Goal: Contribute content

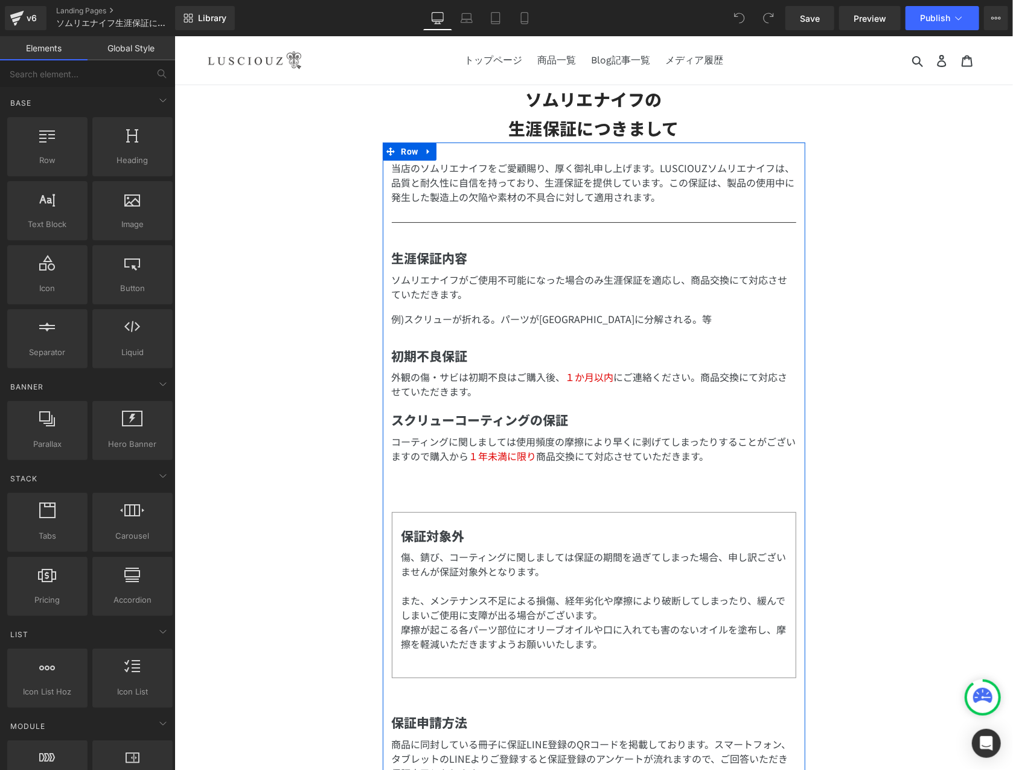
click at [843, 472] on div "ソムリエナイフの 生涯保証につきまして Heading 当店のソムリエナイフをご愛顧賜り、厚く御礼申し上げます。 LUSCIOUZソムリエナイフは、品質と耐久…" at bounding box center [593, 737] width 839 height 1305
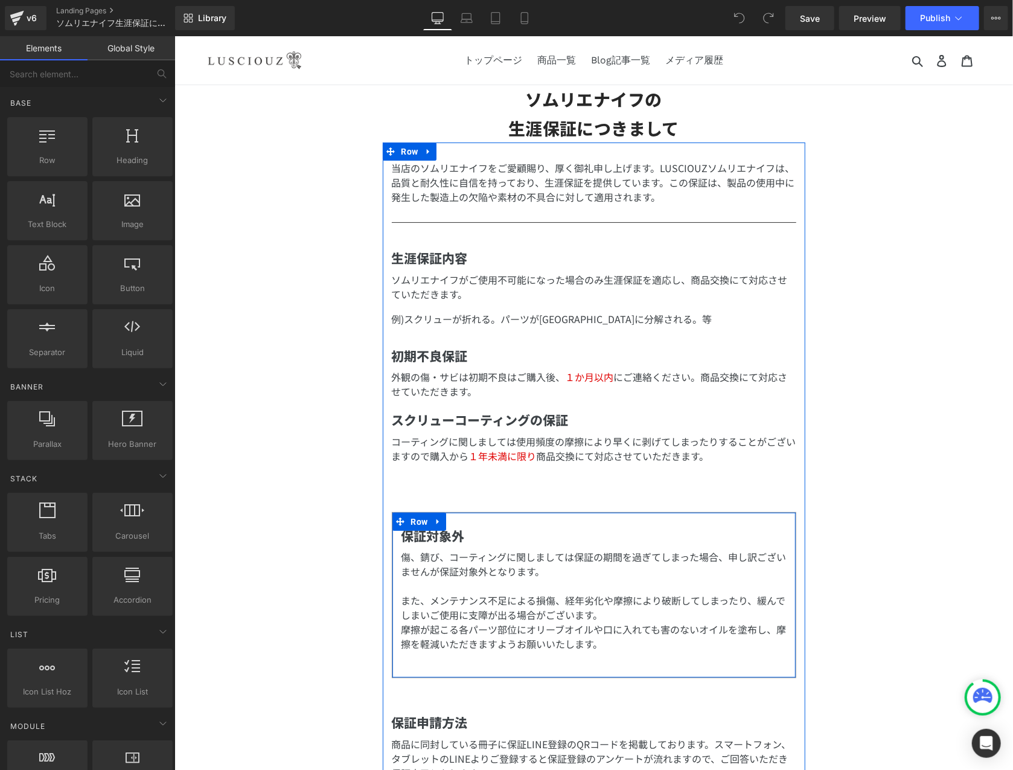
drag, startPoint x: 418, startPoint y: 520, endPoint x: 479, endPoint y: 503, distance: 63.9
click at [418, 520] on span "Row" at bounding box center [419, 521] width 23 height 18
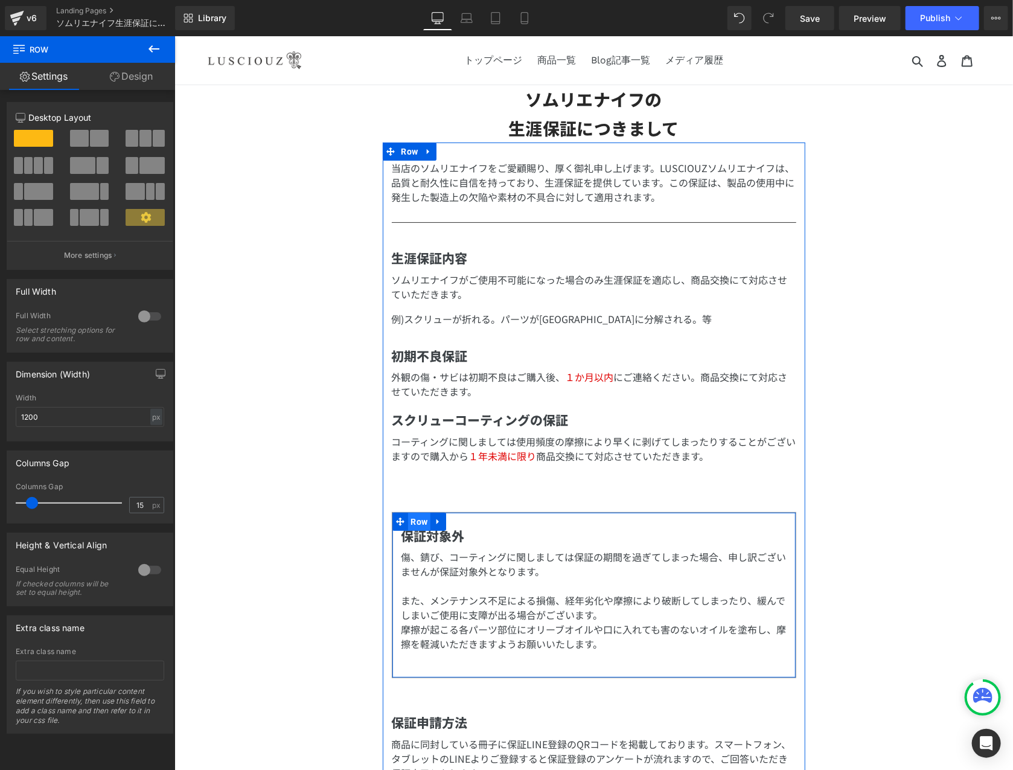
click at [423, 520] on span "Row" at bounding box center [419, 521] width 23 height 18
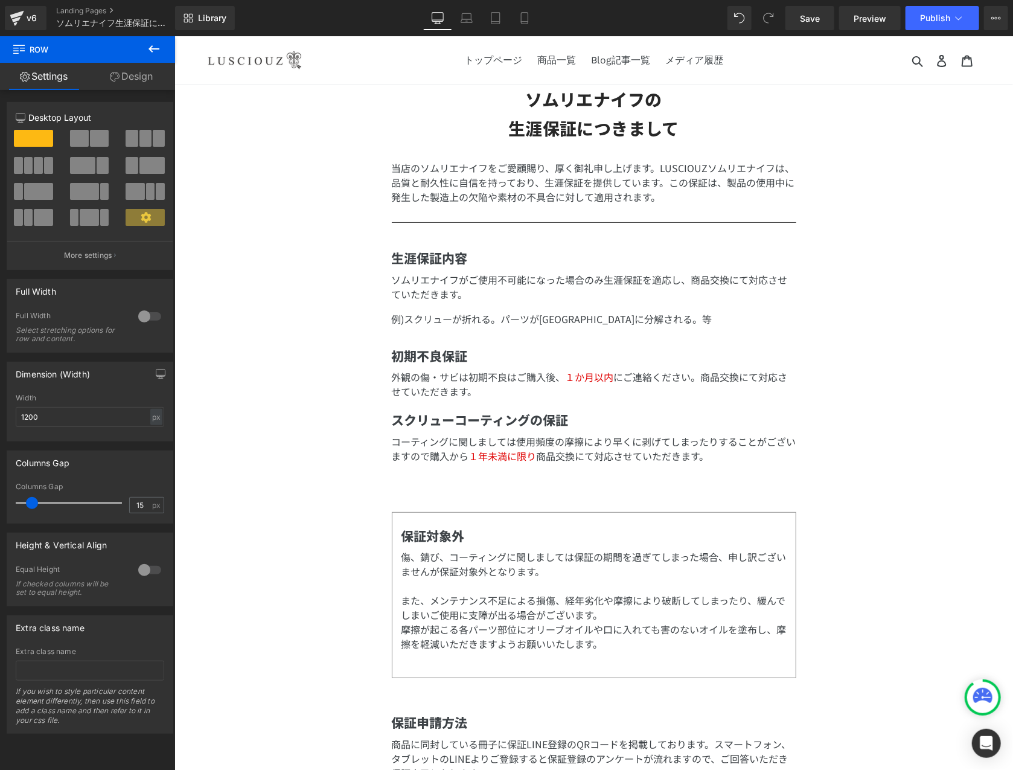
click at [339, 587] on div "ソムリエナイフの 生涯保証につきまして Heading 当店のソムリエナイフをご愛顧賜り、厚く御礼申し上げます。 LUSCIOUZソムリエナイフは、品質と耐久…" at bounding box center [593, 737] width 839 height 1305
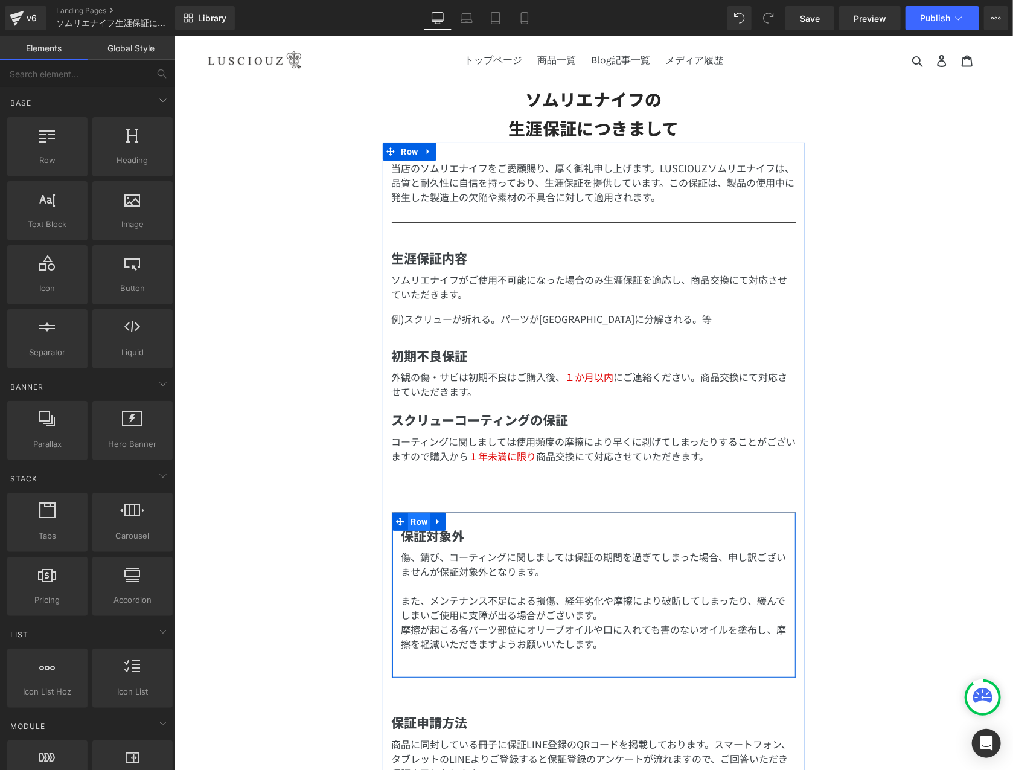
click at [414, 518] on span "Row" at bounding box center [419, 521] width 23 height 18
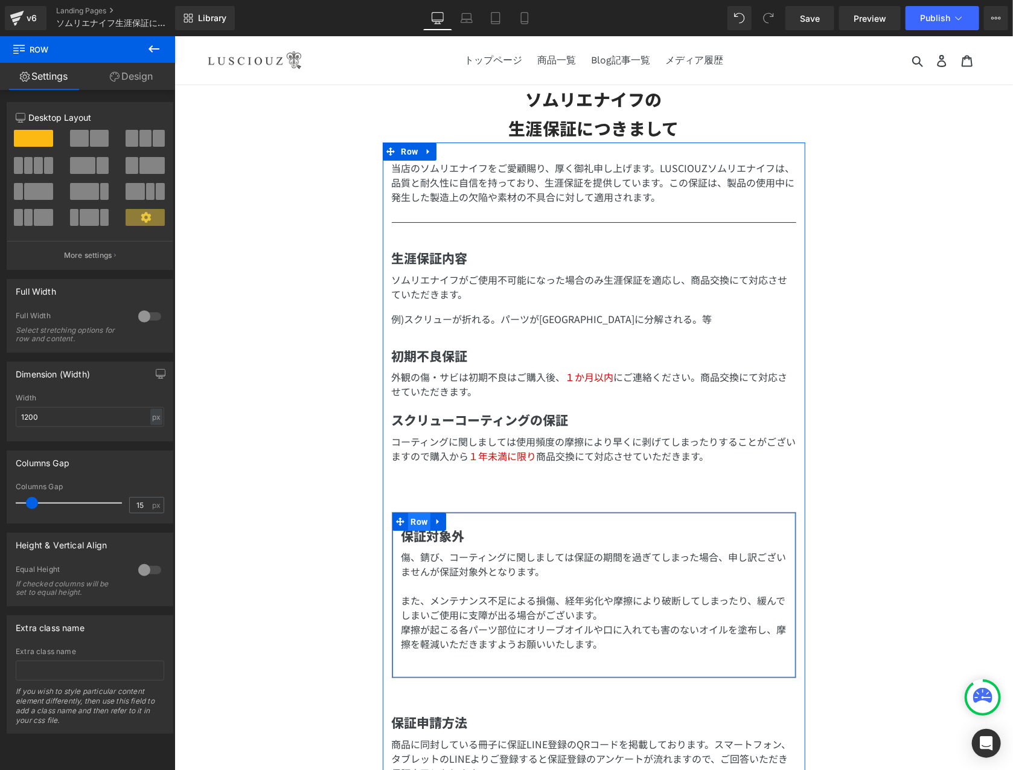
click at [416, 524] on span "Row" at bounding box center [419, 521] width 23 height 18
click at [555, 631] on p "摩擦が起こる各パーツ部位にオリーブオイルや口に入れても害のないオイルを塗布し、摩擦を軽減いただきますようお願いいたします。" at bounding box center [593, 635] width 385 height 29
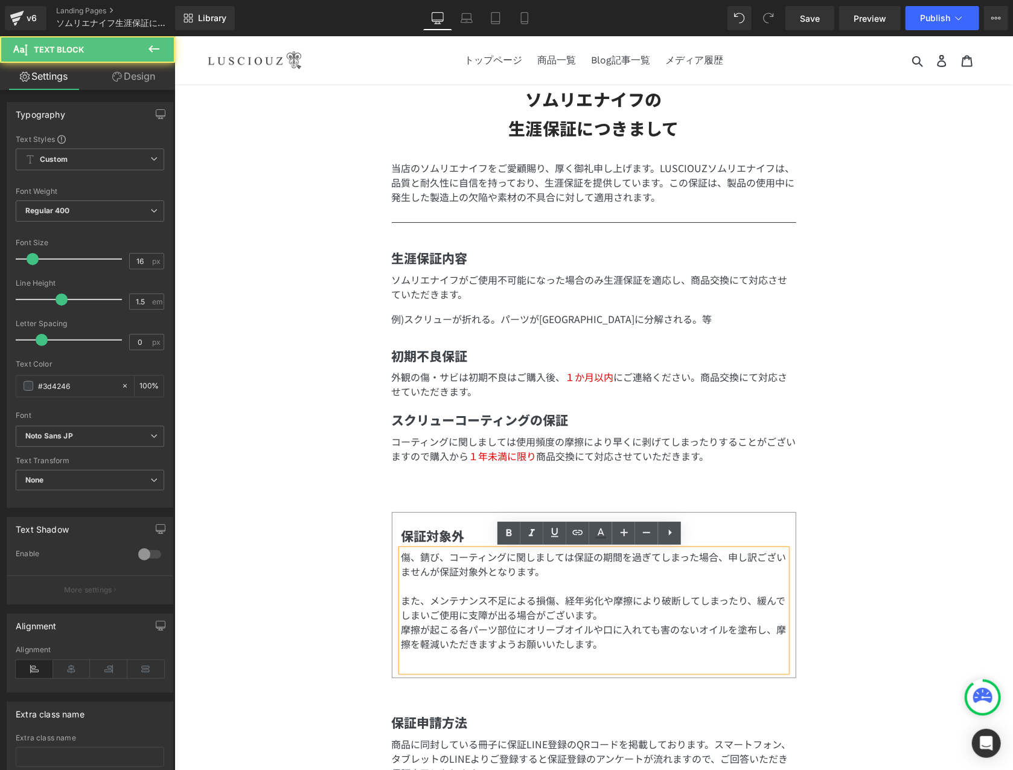
click at [590, 641] on p "摩擦が起こる各パーツ部位にオリーブオイルや口に入れても害のないオイルを塗布し、摩擦を軽減いただきますようお願いいたします。" at bounding box center [593, 635] width 385 height 29
click at [543, 585] on p at bounding box center [593, 585] width 385 height 14
click at [401, 555] on p "傷、錆び、コーティングに関しましては保証の期間を過ぎてしまった場合、申し訳ございませんが保証対象外となります。" at bounding box center [593, 563] width 385 height 29
click at [612, 648] on p "摩擦が起こる各パーツ部位にオリーブオイルや口に入れても害のないオイルを塗布し、摩擦を軽減いただきますようお願いいたします。" at bounding box center [593, 635] width 385 height 29
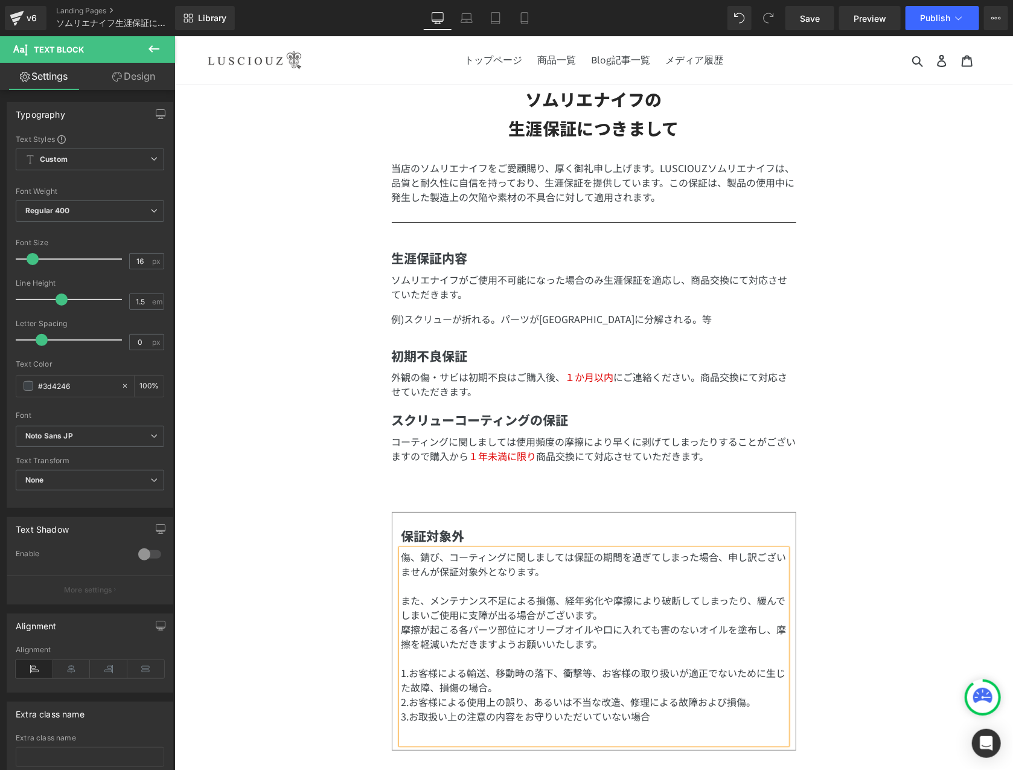
click at [406, 670] on p "1.お客様による輸送、移動時の落下、衝撃等、お客様の取り扱いが適正でないために生じた故障、損傷の場合。" at bounding box center [593, 679] width 385 height 29
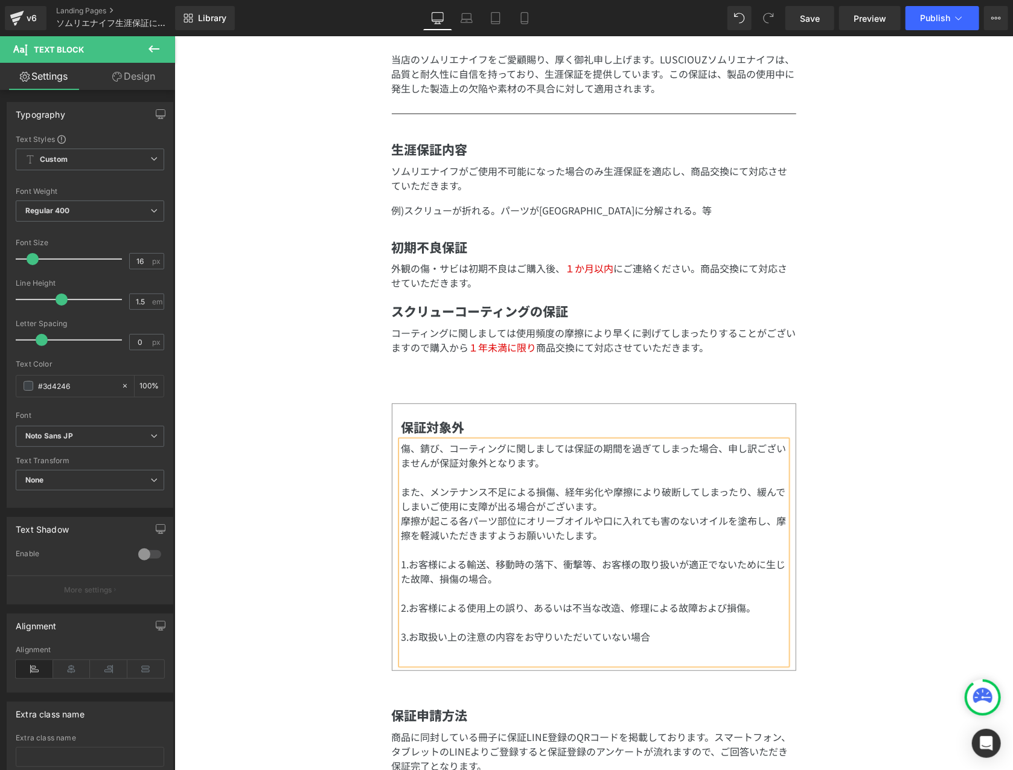
scroll to position [121, 0]
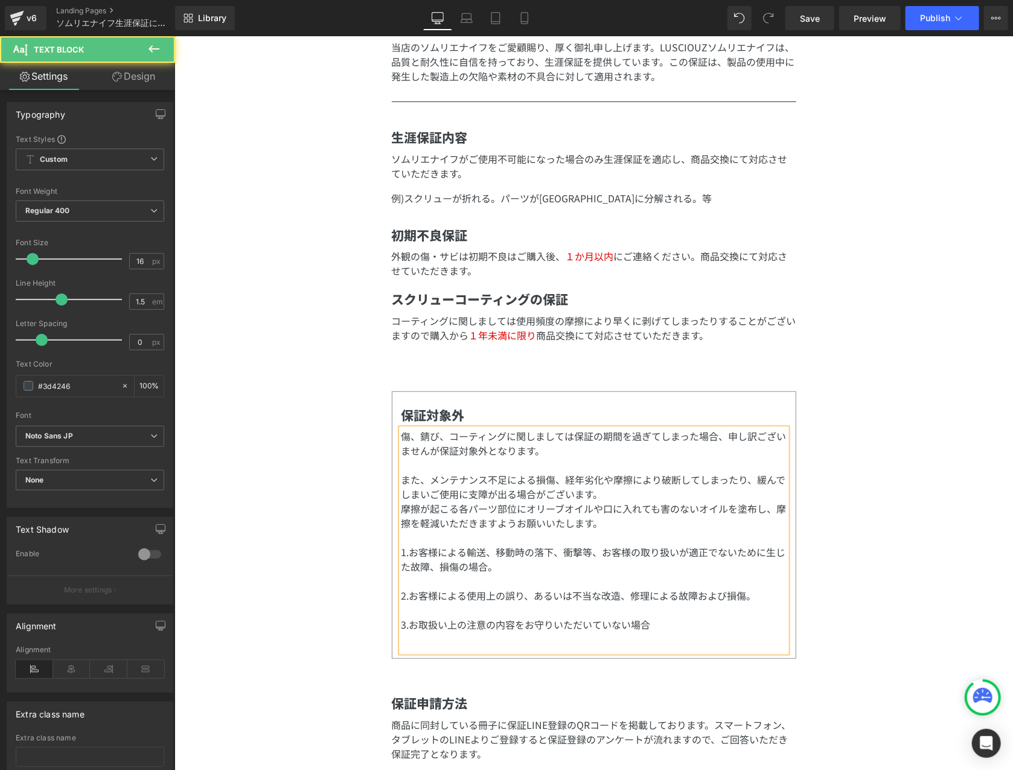
click at [630, 566] on p "1.お客様による輸送、移動時の落下、衝撃等、お客様の取り扱いが適正でないために生じた故障、損傷の場合。" at bounding box center [593, 558] width 385 height 29
click at [719, 585] on p at bounding box center [593, 580] width 385 height 14
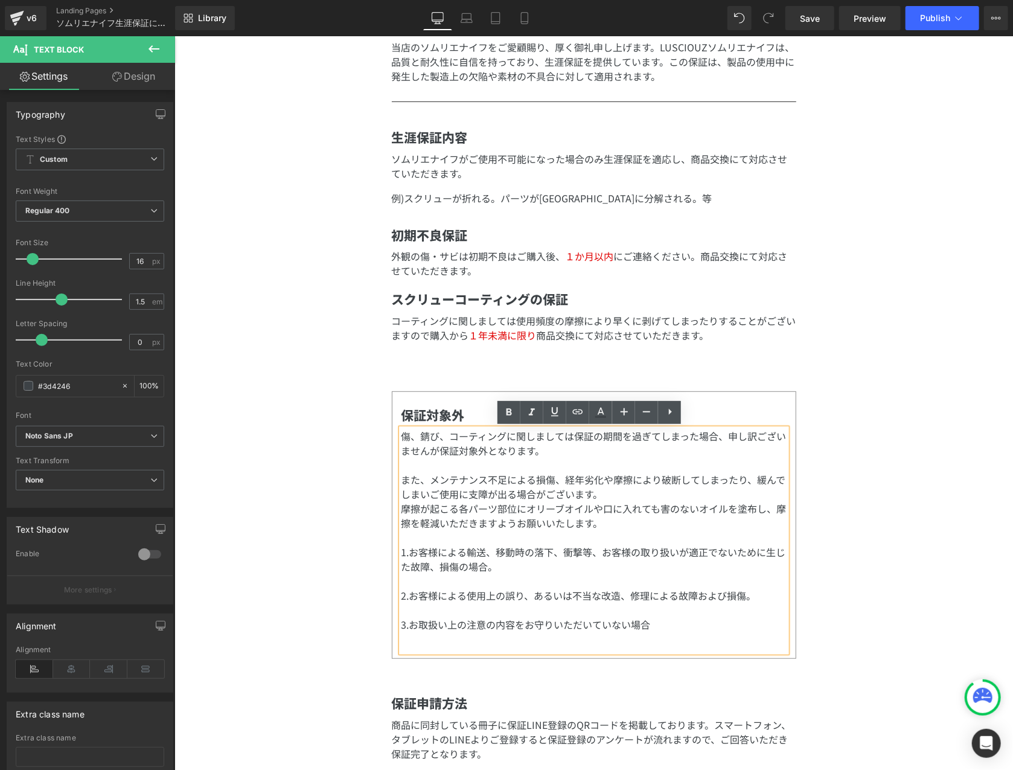
click at [498, 517] on p "摩擦が起こる各パーツ部位にオリーブオイルや口に入れても害のないオイルを塗布し、摩擦を軽減いただきますようお願いいたします。" at bounding box center [593, 514] width 385 height 29
click at [679, 540] on p at bounding box center [593, 536] width 385 height 14
drag, startPoint x: 488, startPoint y: 618, endPoint x: 513, endPoint y: 598, distance: 32.2
click at [488, 618] on p "3.お取扱い上の注意の内容をお守りいただいていない場合" at bounding box center [593, 623] width 385 height 14
click at [520, 581] on p at bounding box center [593, 580] width 385 height 14
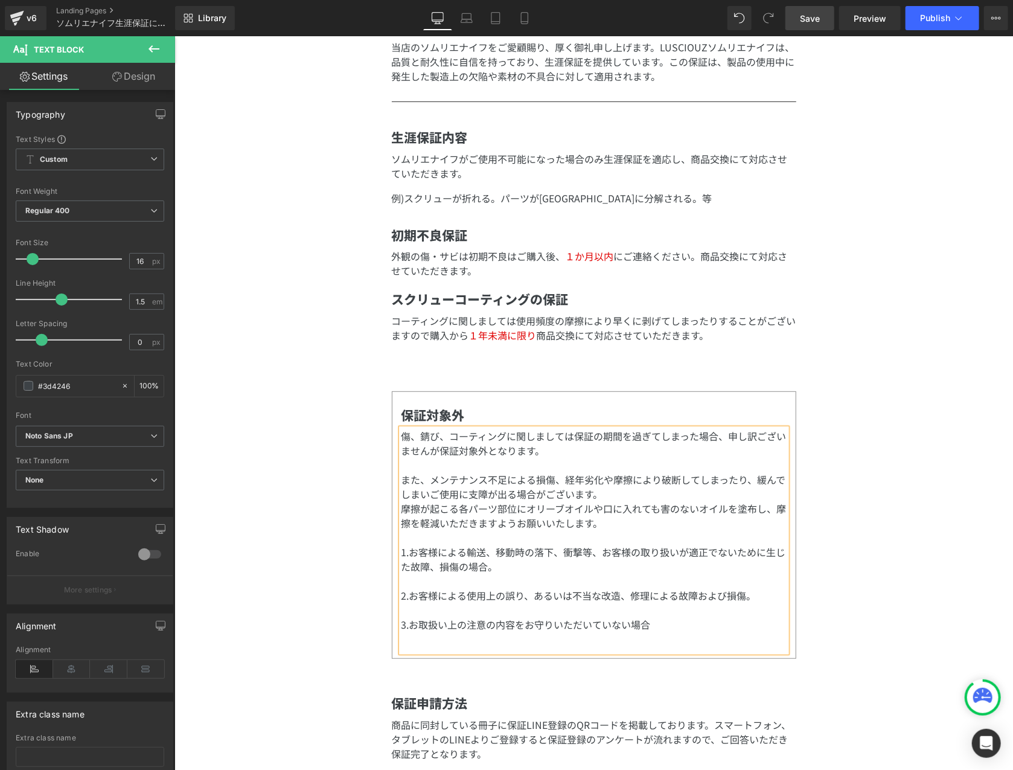
click at [801, 18] on span "Save" at bounding box center [810, 18] width 20 height 13
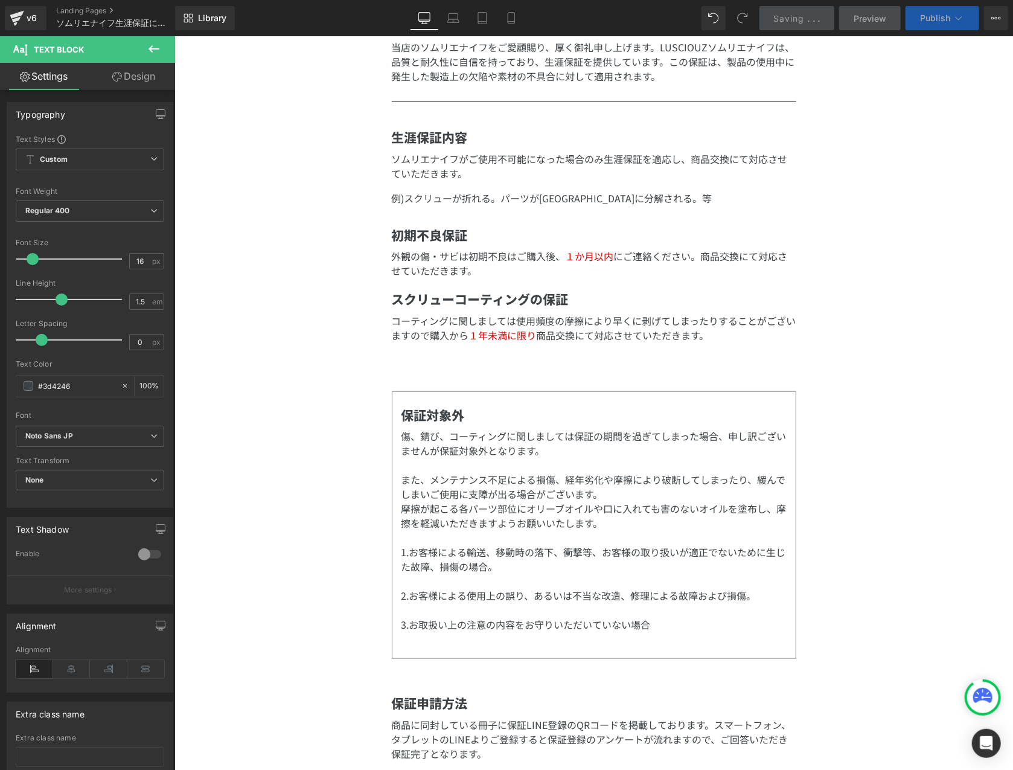
click at [942, 18] on span "Publish" at bounding box center [935, 18] width 30 height 10
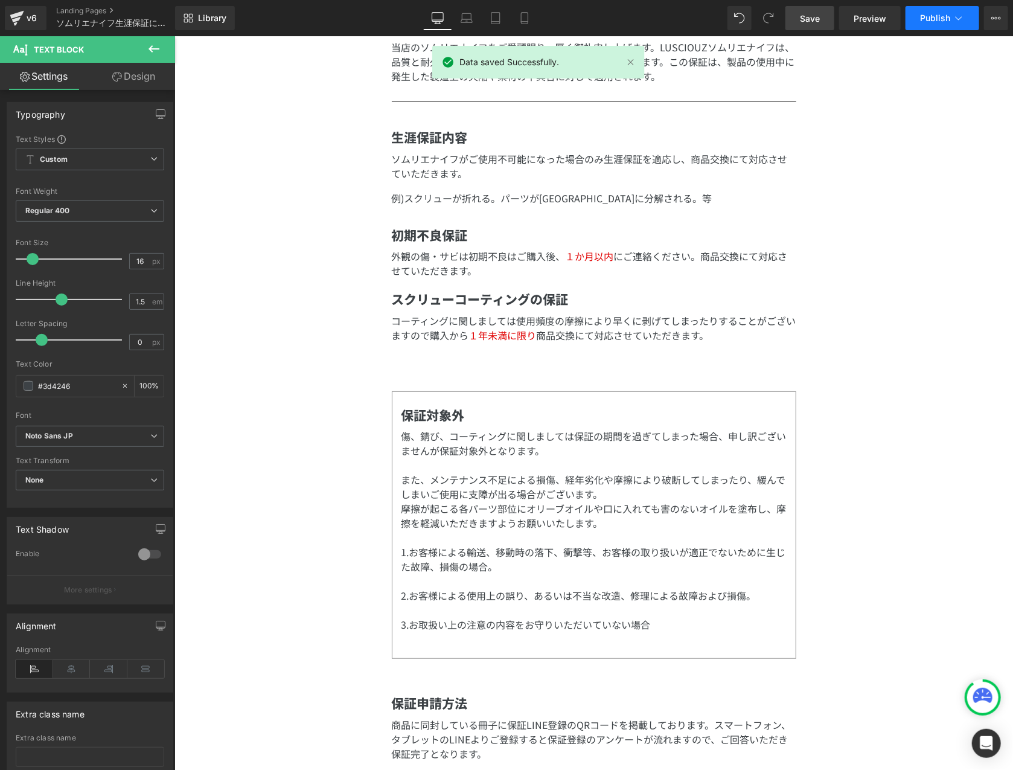
click at [942, 18] on span "Publish" at bounding box center [935, 18] width 30 height 10
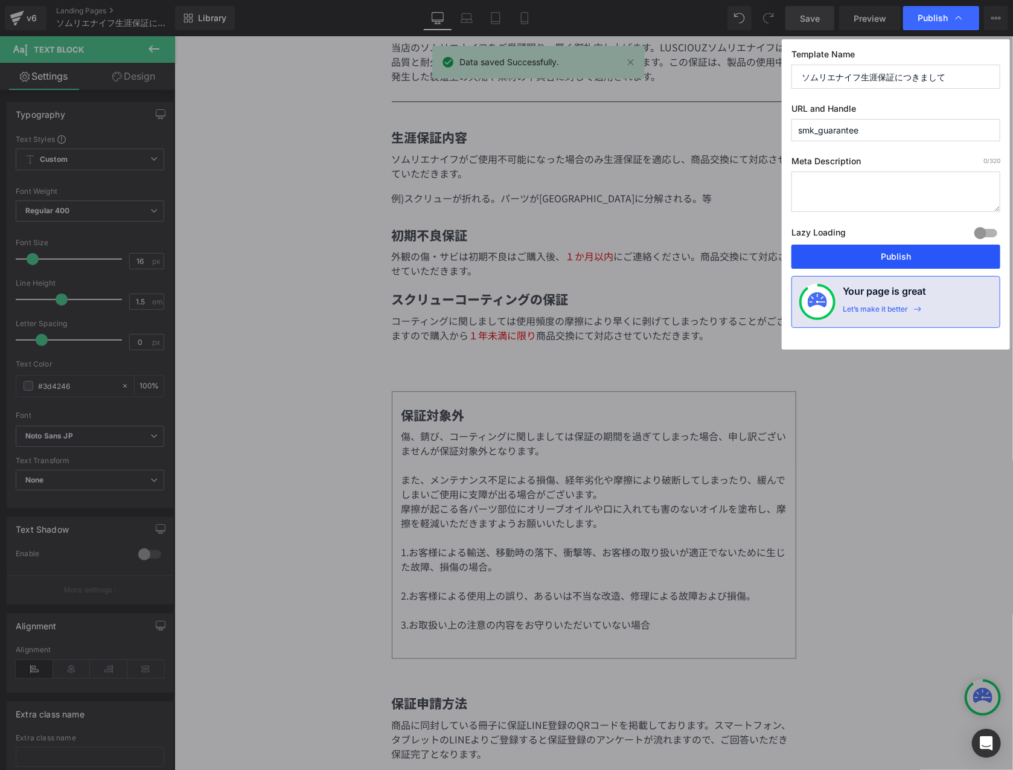
click at [893, 258] on button "Publish" at bounding box center [895, 257] width 209 height 24
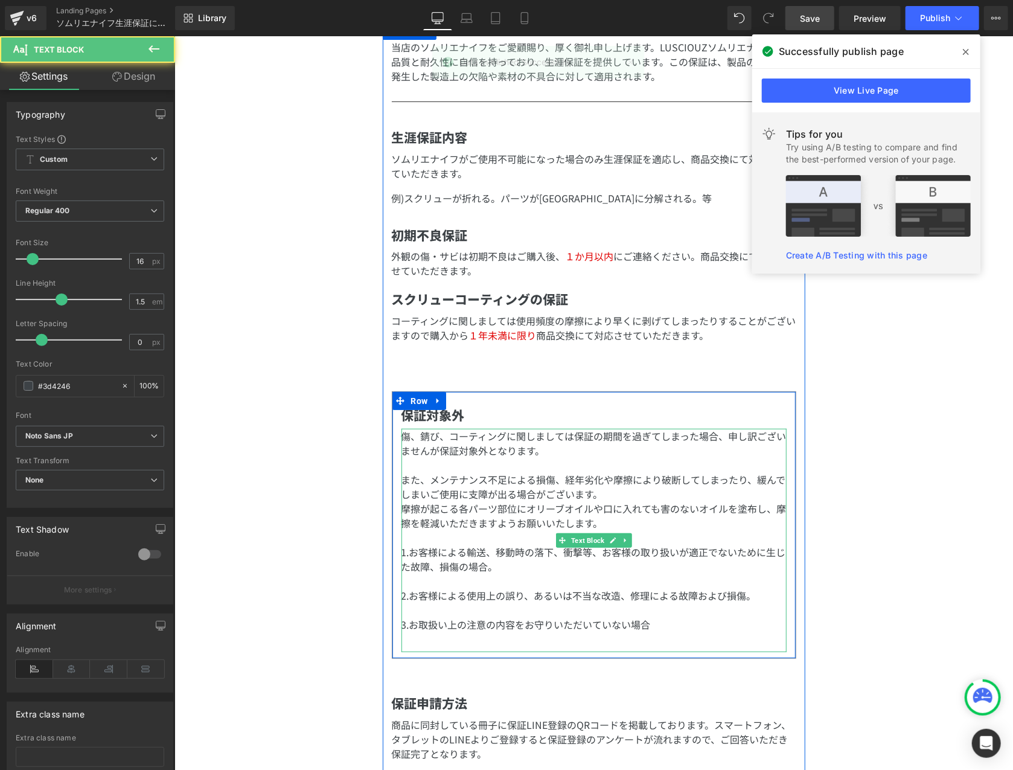
click at [521, 537] on p at bounding box center [593, 536] width 385 height 14
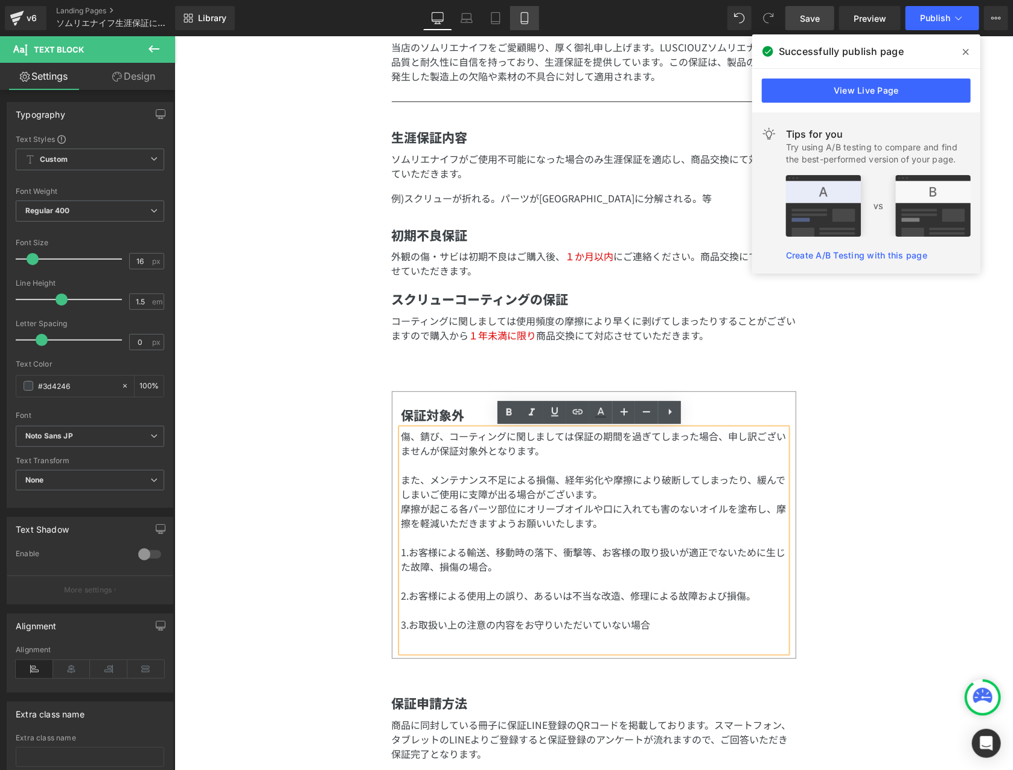
click at [526, 24] on icon at bounding box center [524, 18] width 7 height 11
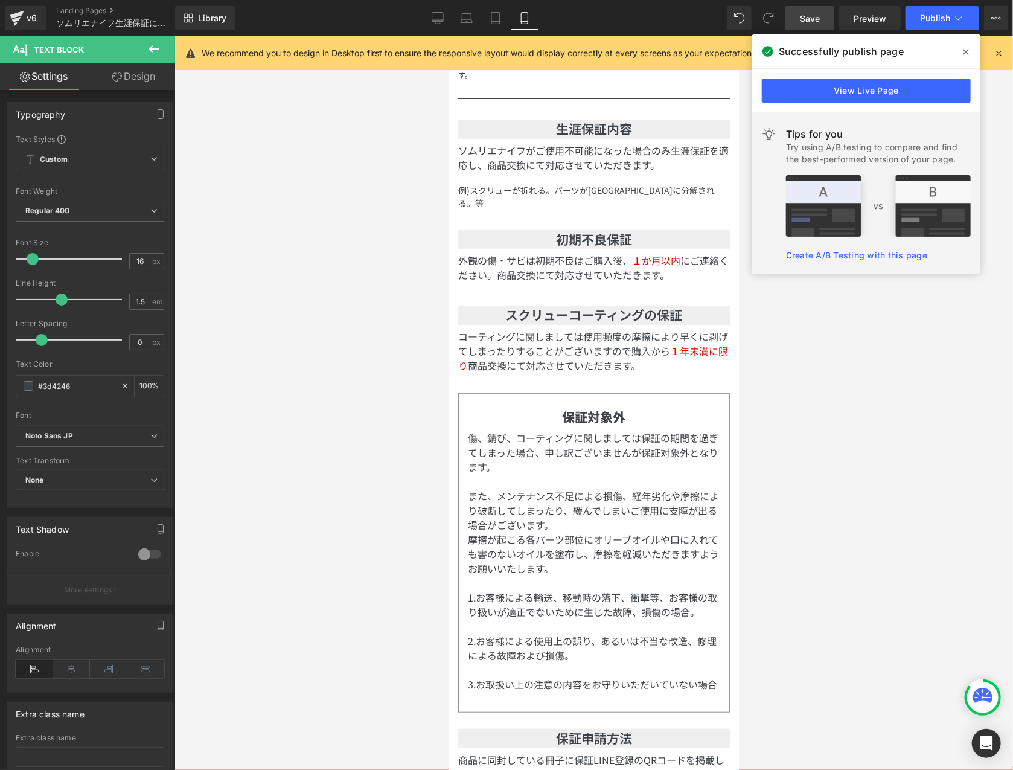
scroll to position [255, 0]
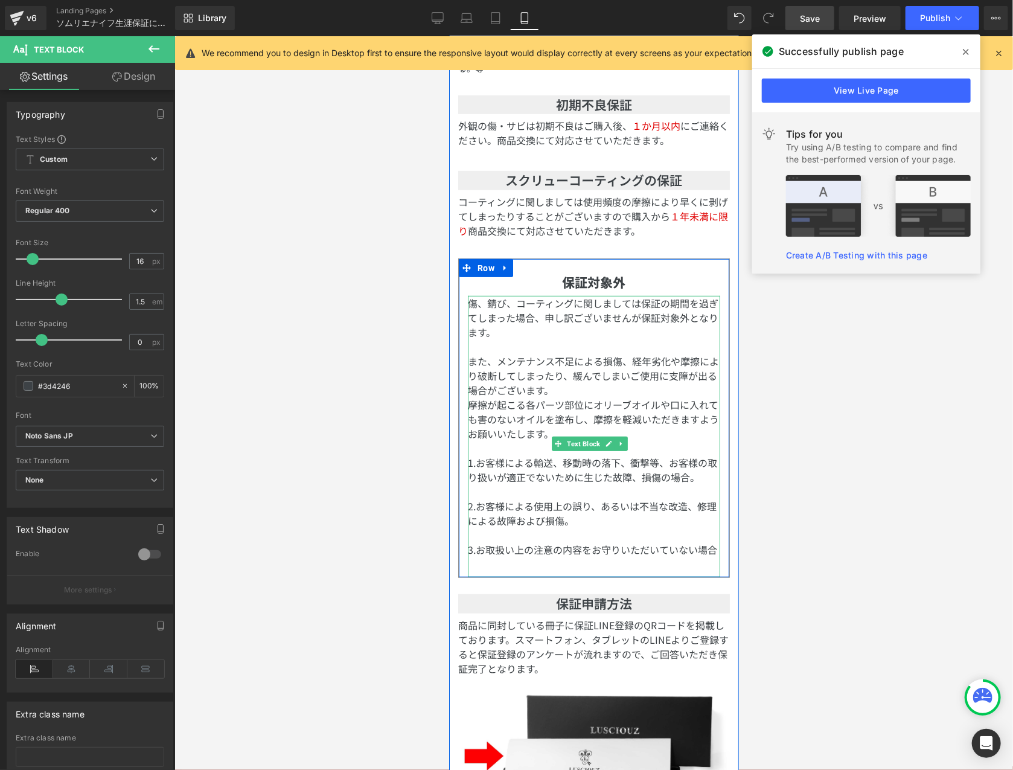
click at [590, 455] on p "1.お客様による輸送、移動時の落下、衝撃等、お客様の取り扱いが適正でないために生じた故障、損傷の場合。" at bounding box center [593, 469] width 252 height 29
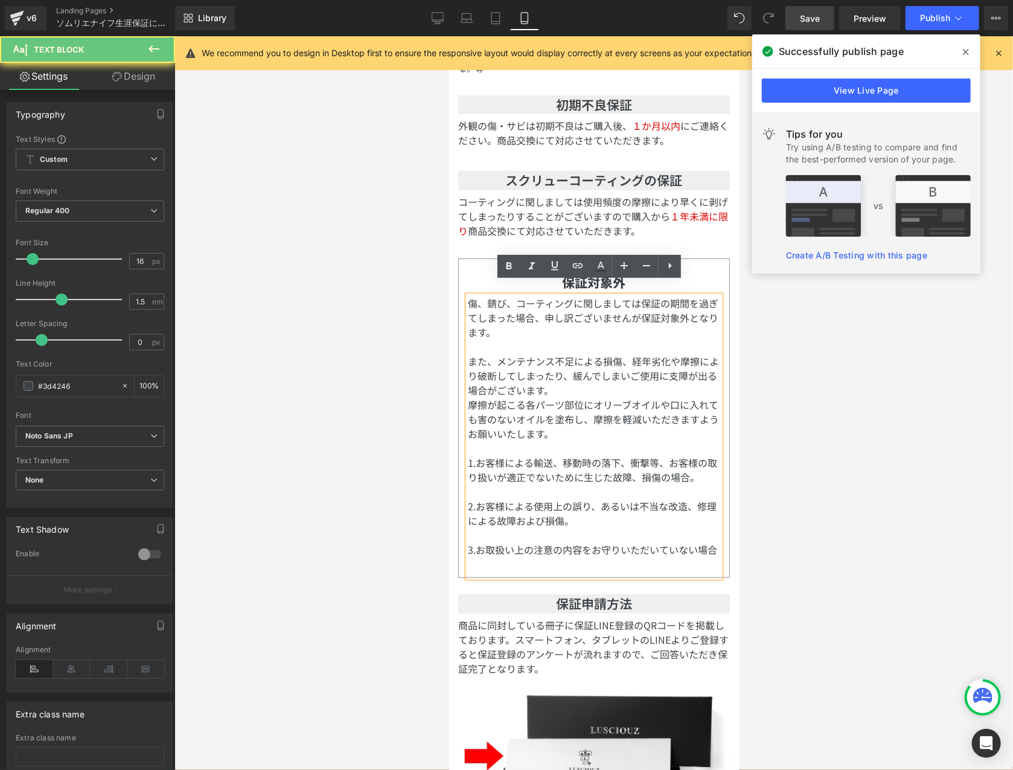
click at [697, 577] on div "傷、錆び、コーティングに関しましては保証の期間を過ぎてしまった場合、申し訳ございませんが保証対象外となります。 また、メンテナンス不足による損傷、経年劣化や摩…" at bounding box center [593, 435] width 252 height 281
click at [849, 475] on div at bounding box center [593, 403] width 839 height 734
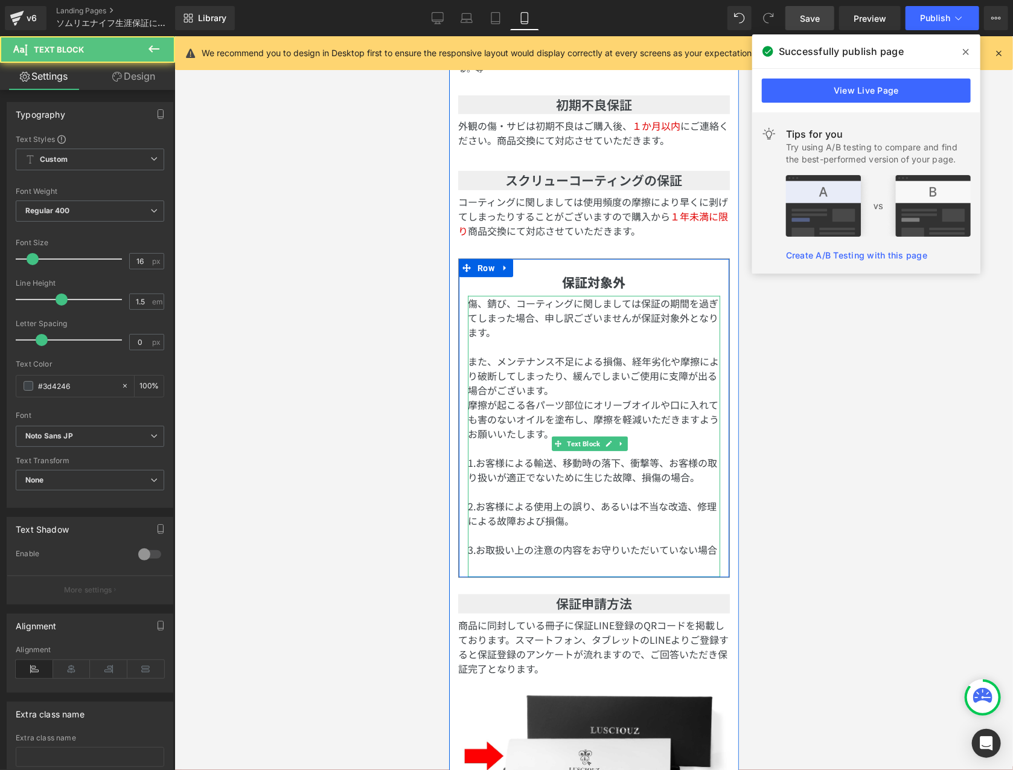
click at [571, 419] on p "摩擦が起こる各パーツ部位にオリーブオイルや口に入れても害のないオイルを塗布し、摩擦を軽減いただきますようお願いいたします。" at bounding box center [593, 418] width 252 height 43
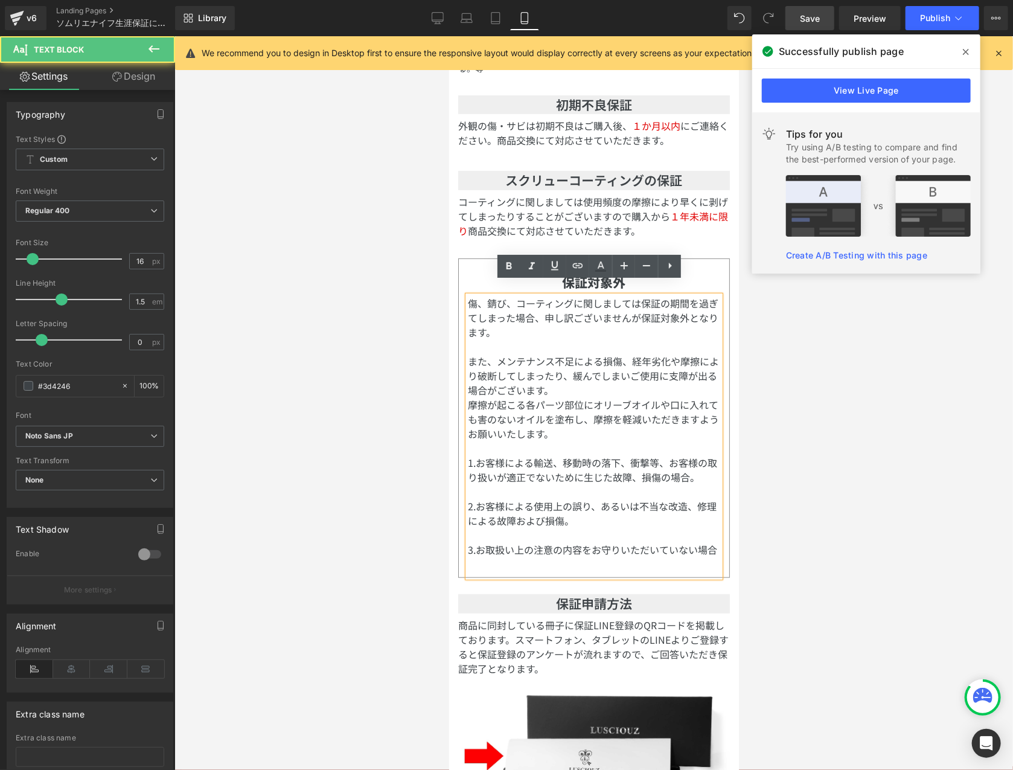
click at [591, 484] on p at bounding box center [593, 491] width 252 height 14
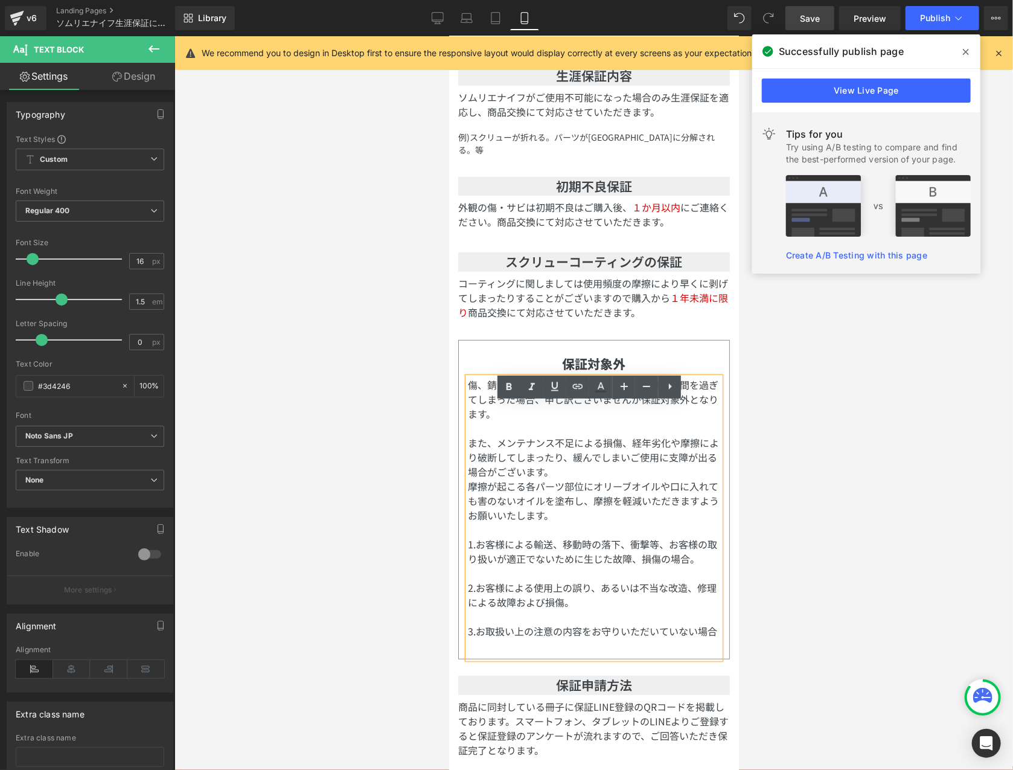
scroll to position [135, 0]
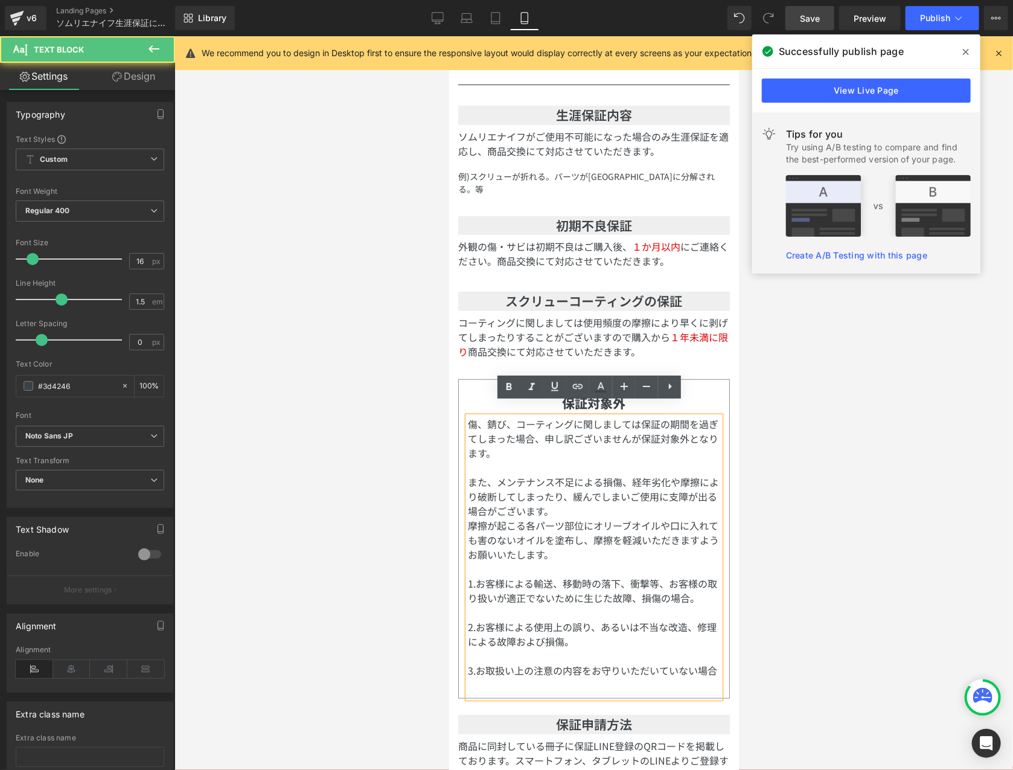
click at [554, 561] on p at bounding box center [593, 568] width 252 height 14
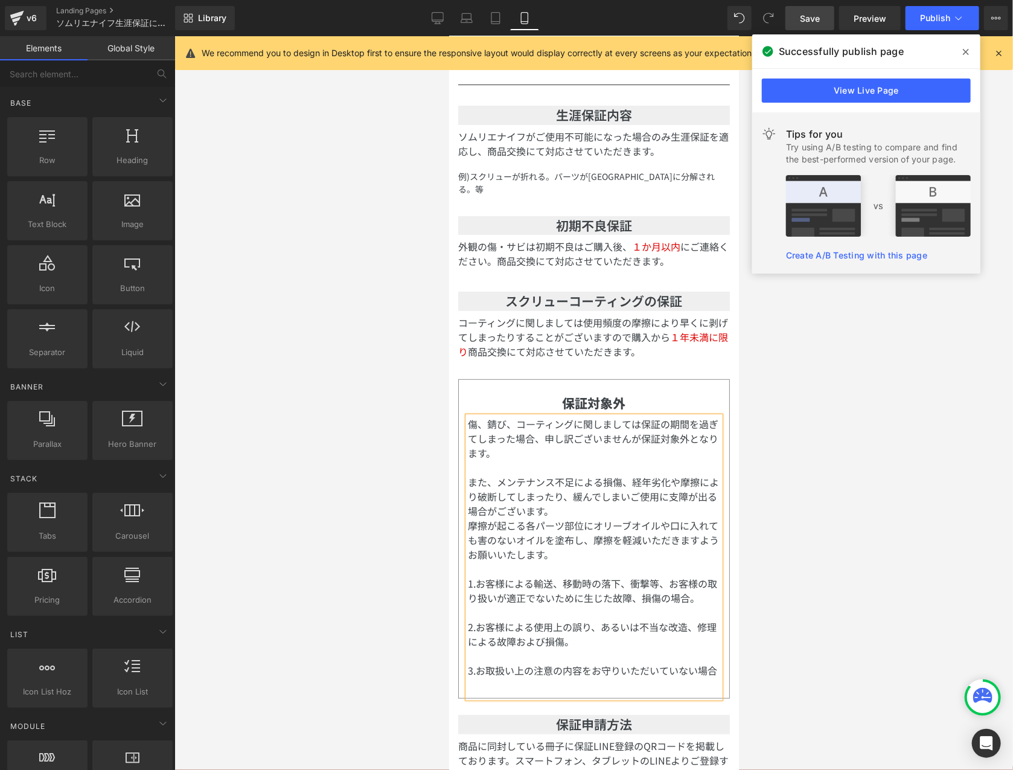
click at [933, 519] on div at bounding box center [593, 403] width 839 height 734
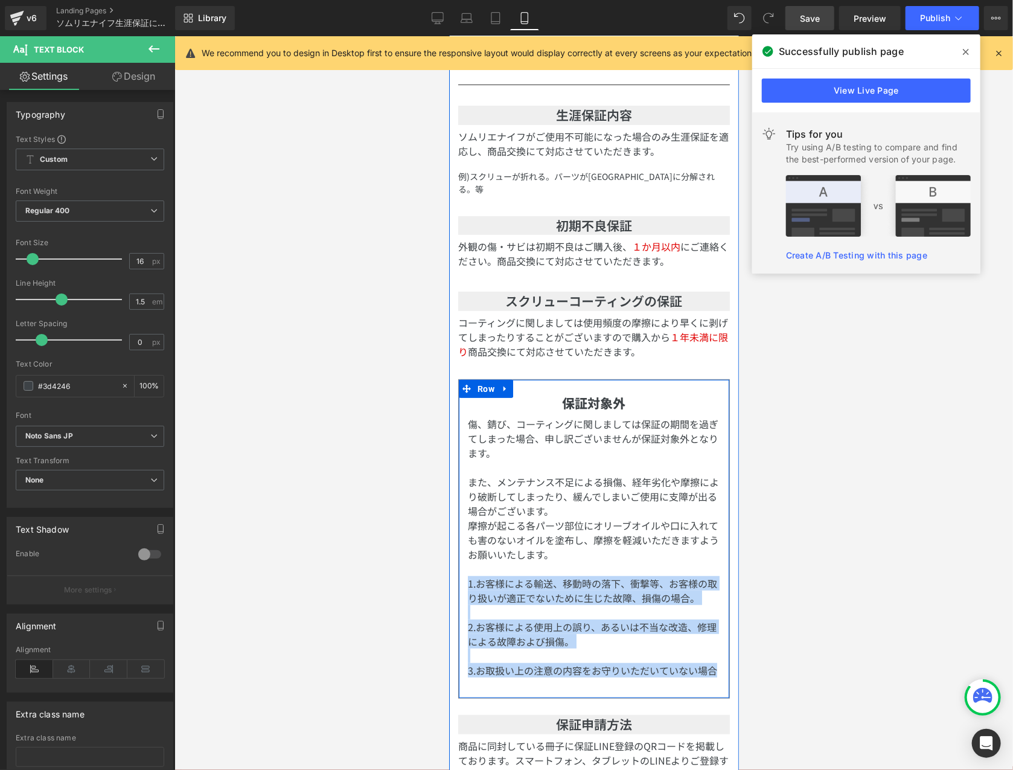
drag, startPoint x: 502, startPoint y: 670, endPoint x: 462, endPoint y: 566, distance: 111.8
click at [462, 566] on div "保証対象外 Text Block 傷、錆び、コーティングに関しましては保証の期間を過ぎてしまった場合、申し訳ございませんが保証対象外となります。 また、メンテ…" at bounding box center [593, 545] width 270 height 305
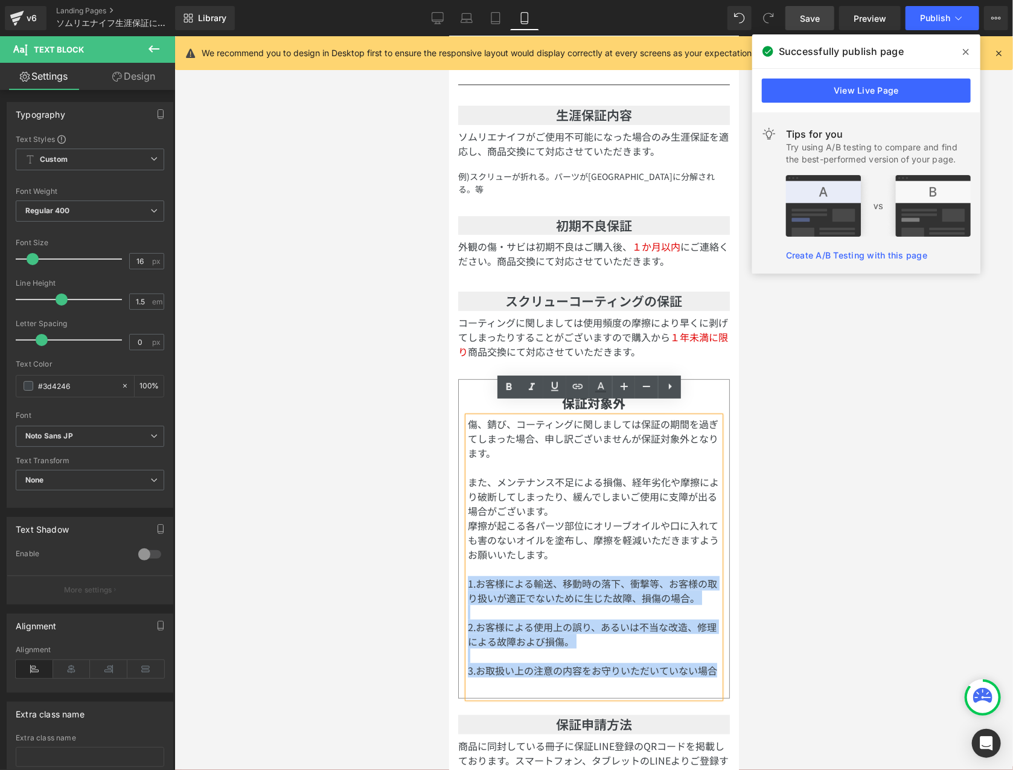
click at [566, 662] on p "3.お取扱い上の注意の内容をお守りいただいていない場合" at bounding box center [593, 669] width 252 height 14
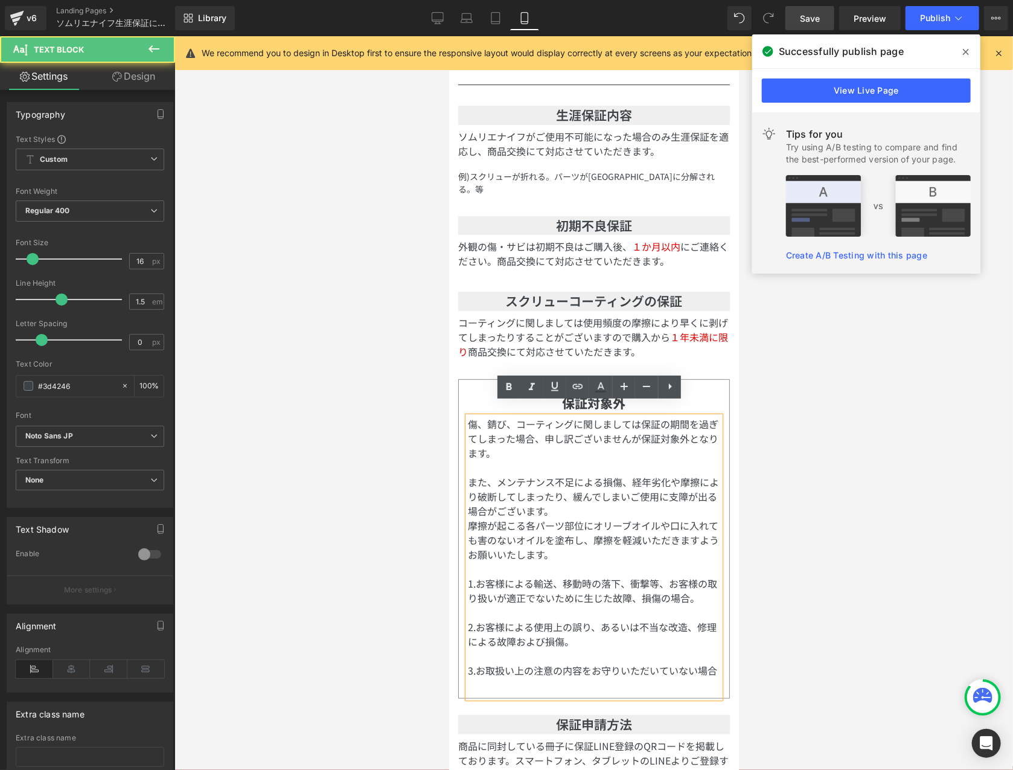
click at [565, 697] on div "傷、錆び、コーティングに関しましては保証の期間を過ぎてしまった場合、申し訳ございませんが保証対象外となります。 また、メンテナンス不足による損傷、経年劣化や摩…" at bounding box center [593, 556] width 252 height 281
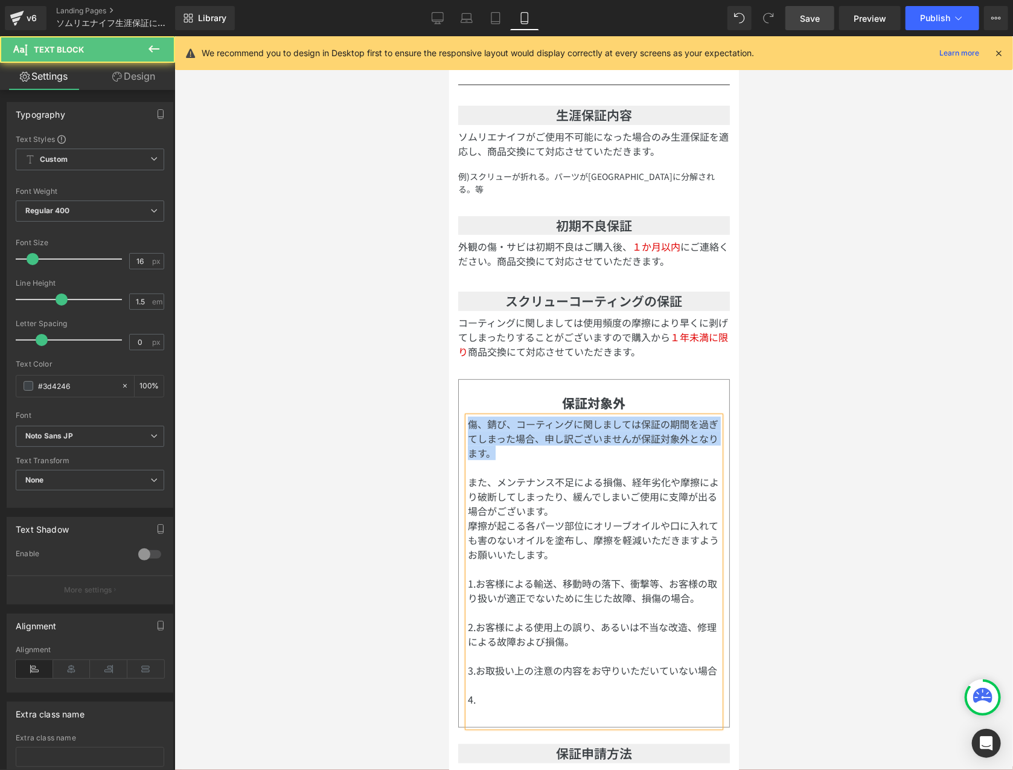
drag, startPoint x: 513, startPoint y: 444, endPoint x: 449, endPoint y: 400, distance: 77.6
click at [449, 400] on div "当店のソムリエナイフをご愛顧賜り、厚く御礼申し上げます。 LUSCIOUZソムリエナイフは、品質と耐久性に自信を持っており、生涯保証を提供しています。この保証…" at bounding box center [594, 635] width 290 height 1227
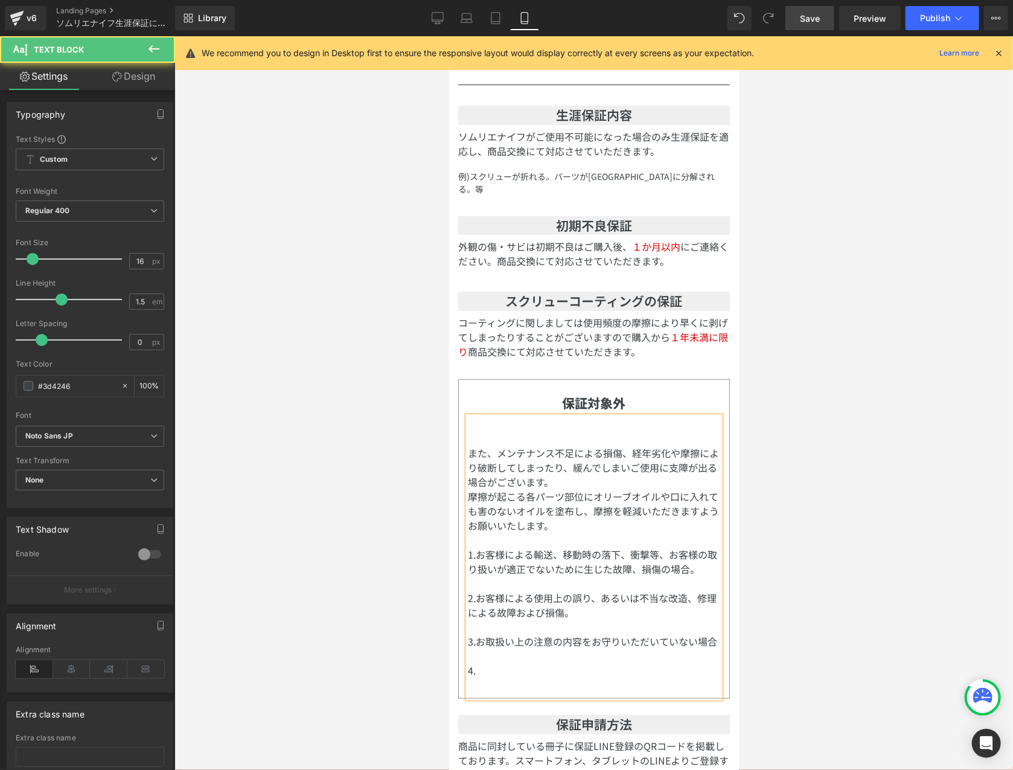
click at [546, 668] on p "4." at bounding box center [593, 669] width 252 height 14
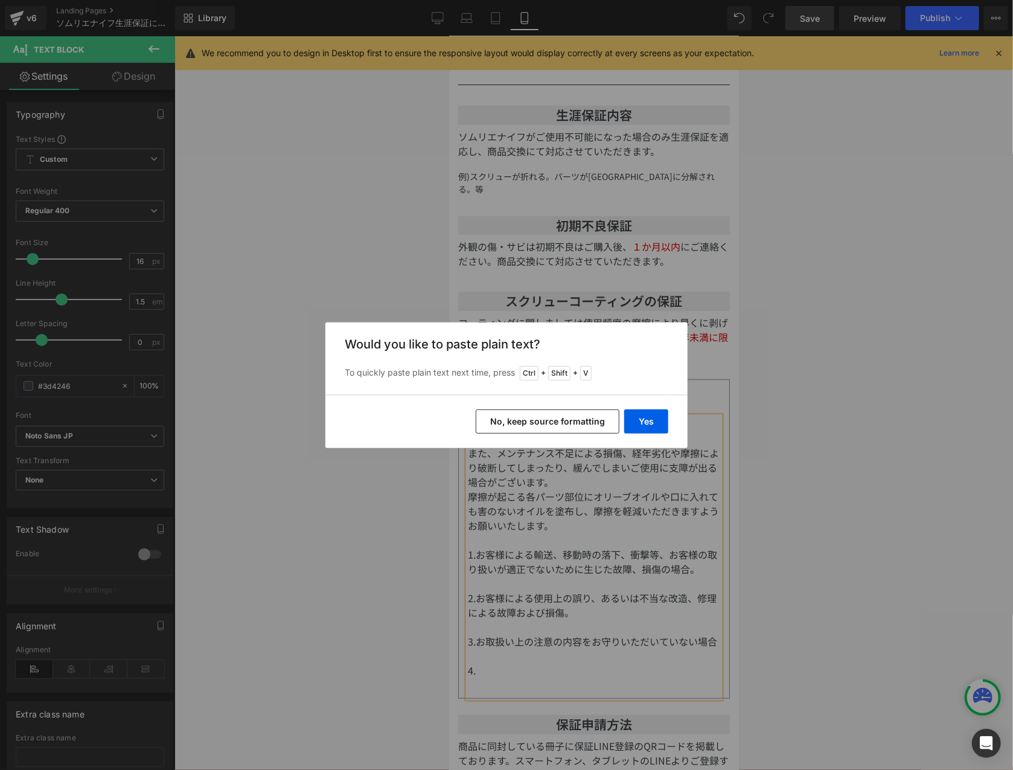
click at [595, 429] on button "No, keep source formatting" at bounding box center [548, 421] width 144 height 24
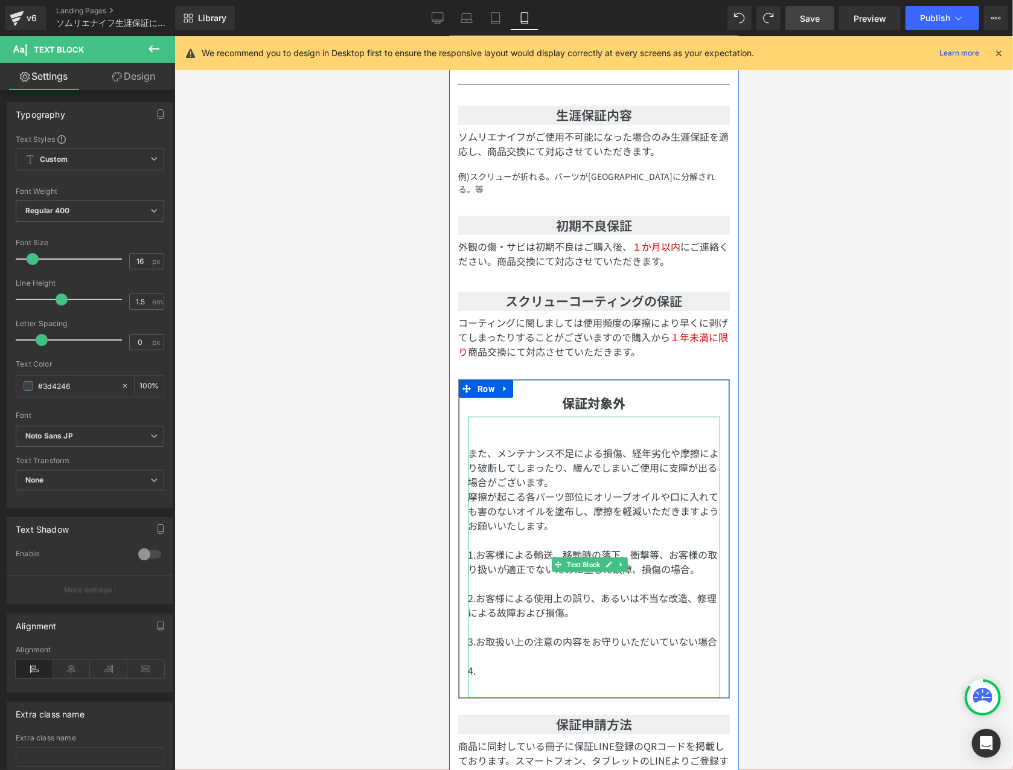
click at [494, 670] on p "4." at bounding box center [593, 669] width 252 height 14
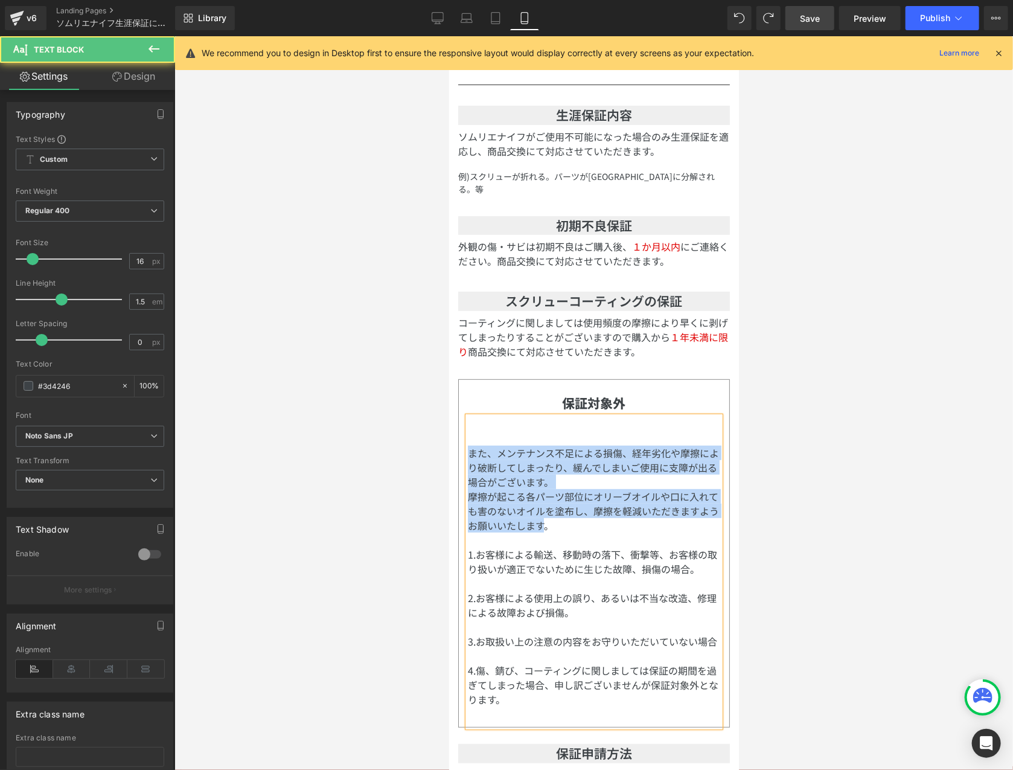
drag, startPoint x: 566, startPoint y: 513, endPoint x: 453, endPoint y: 440, distance: 134.8
click at [453, 440] on div "当店のソムリエナイフをご愛顧賜り、厚く御礼申し上げます。 LUSCIOUZソムリエナイフは、品質と耐久性に自信を持っており、生涯保証を提供しています。この保証…" at bounding box center [594, 635] width 290 height 1227
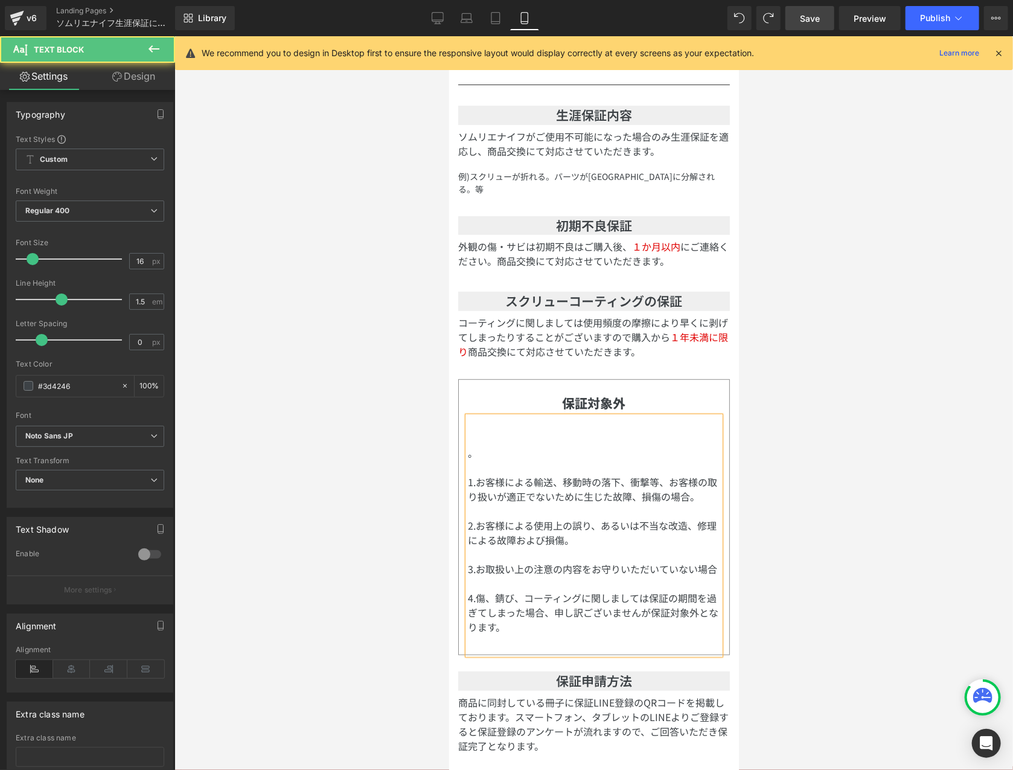
click at [500, 459] on p at bounding box center [593, 466] width 252 height 14
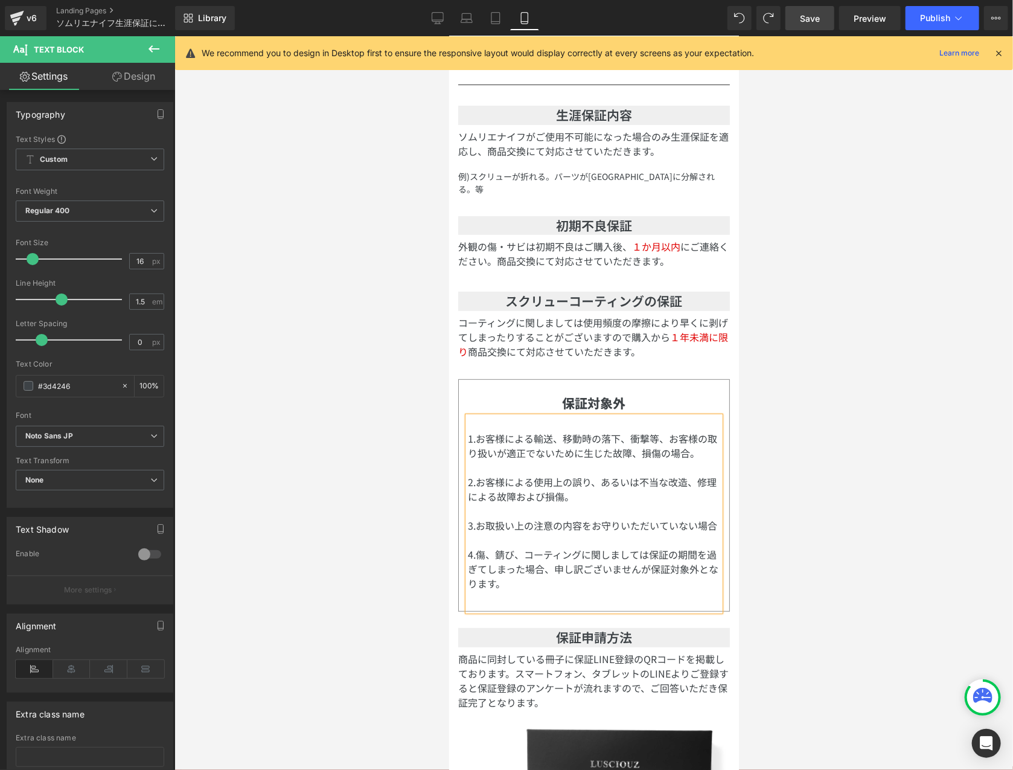
click at [468, 430] on p "1.お客様による輸送、移動時の落下、衝撃等、お客様の取り扱いが適正でないために生じた故障、損傷の場合。" at bounding box center [593, 444] width 252 height 29
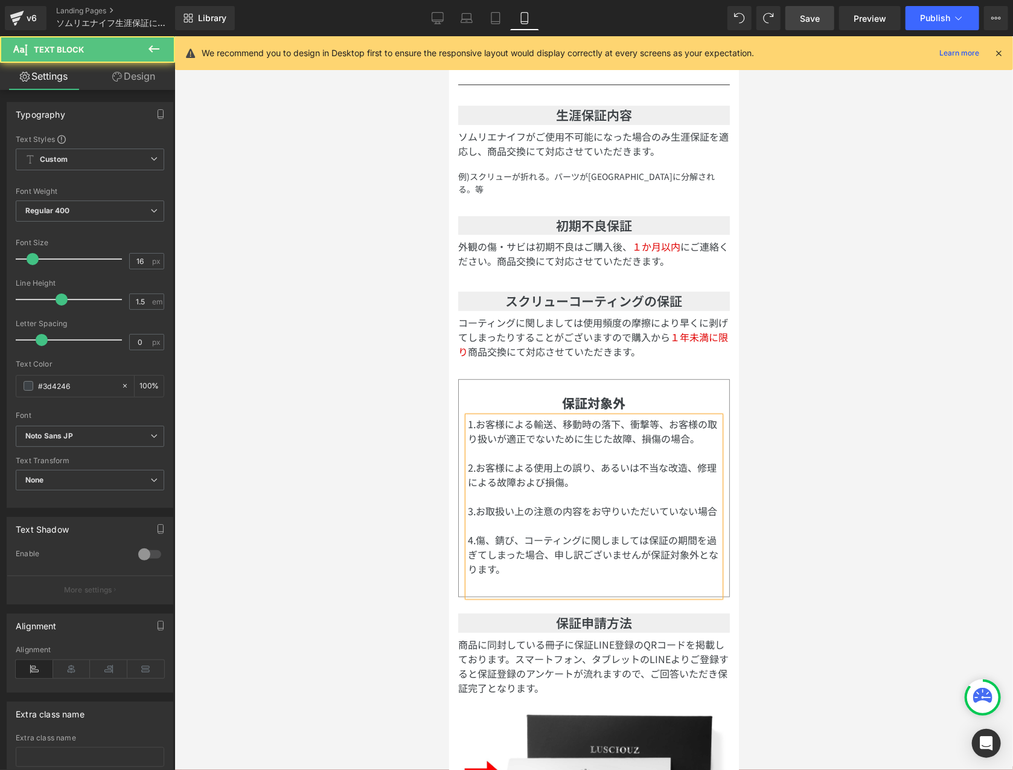
click at [541, 577] on div "1.お客様による輸送、移動時の落下、衝撃等、お客様の取り扱いが適正でないために生じた故障、損傷の場合。 2.お客様による使用上の誤り、あるいは不当な改造、修理…" at bounding box center [593, 506] width 252 height 180
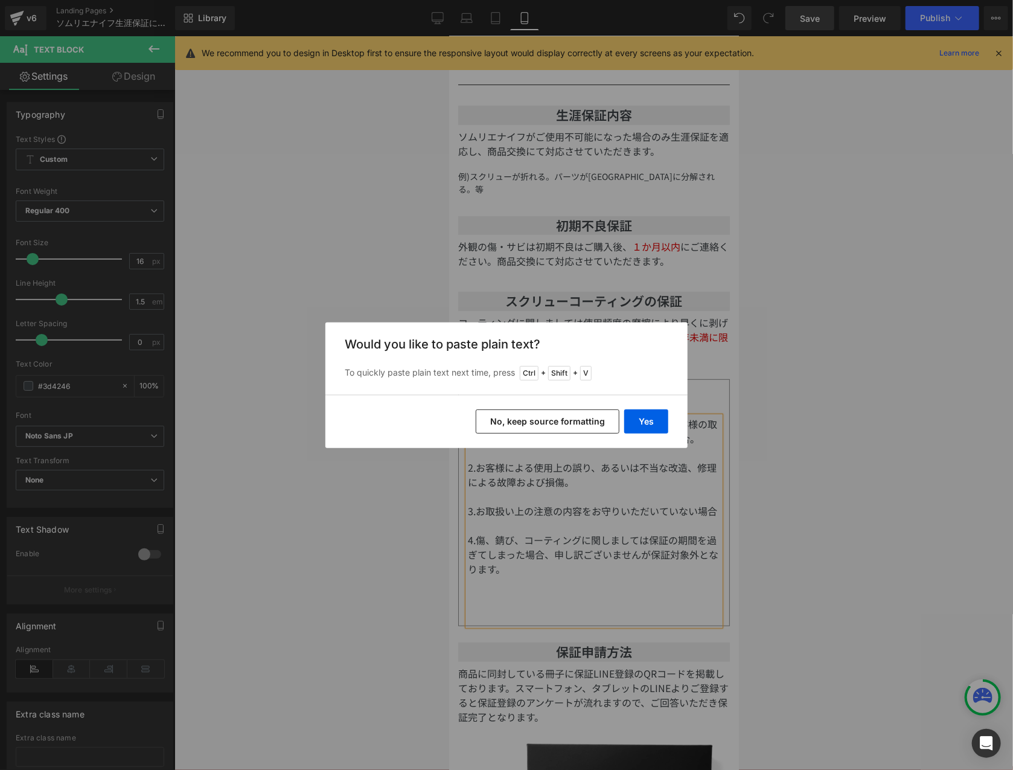
drag, startPoint x: 595, startPoint y: 427, endPoint x: 181, endPoint y: 427, distance: 414.1
click at [595, 427] on button "No, keep source formatting" at bounding box center [548, 421] width 144 height 24
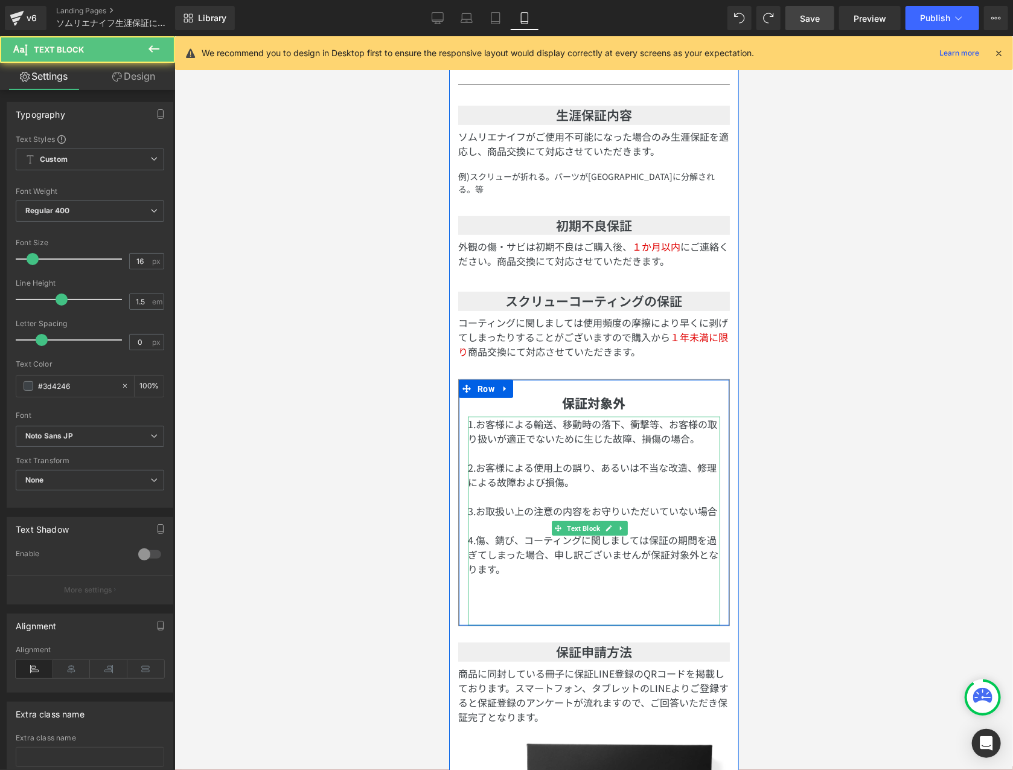
click at [513, 596] on p at bounding box center [593, 597] width 252 height 14
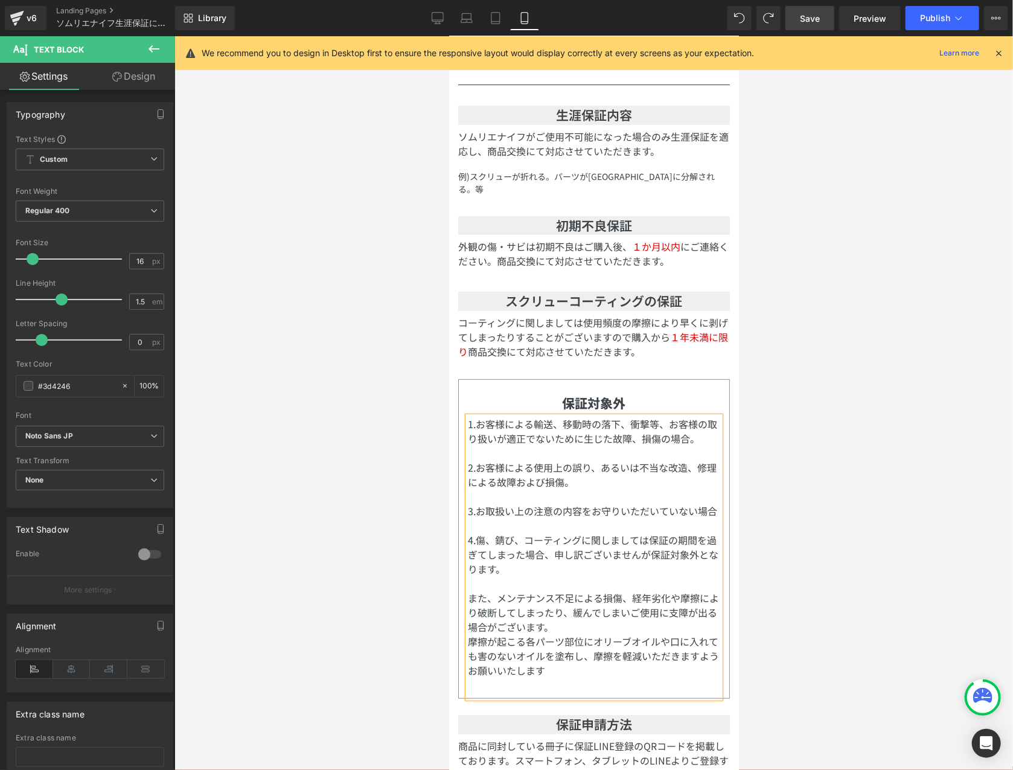
click at [596, 445] on p at bounding box center [593, 452] width 252 height 14
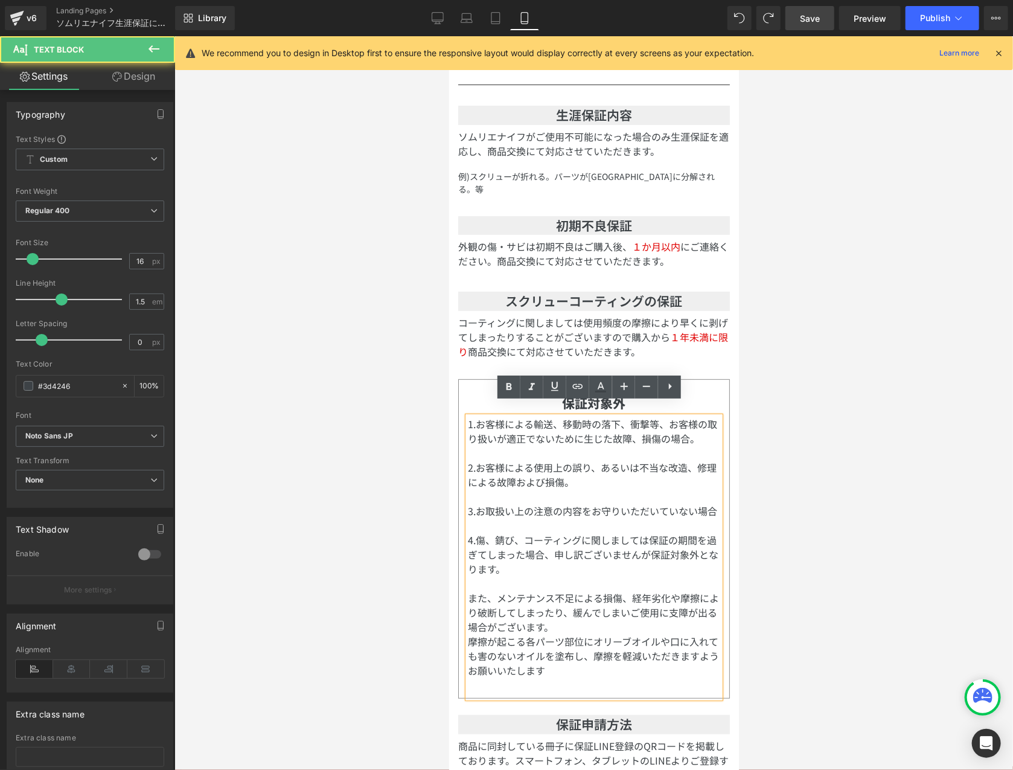
click at [575, 488] on p at bounding box center [593, 495] width 252 height 14
click at [577, 423] on span "1.お客様による輸送、移動時の落下、衝撃等、お客様の取り扱いが適正でないために生じた故障、損傷の場合。" at bounding box center [591, 430] width 249 height 29
click at [692, 424] on span "1.お客様による輸送、移動時の落下、衝撃等、お客様の取り扱いが適正でないために生じた故障、損傷の場合。" at bounding box center [591, 430] width 249 height 29
click at [582, 468] on p "2.お客様による使用上の誤り、あるいは不当な改造、修理による故障および損傷。" at bounding box center [593, 473] width 252 height 29
click at [573, 468] on p "2.お客様による使用上の誤り、あるいは不当な改造、修理による故障および損傷。" at bounding box center [593, 473] width 252 height 29
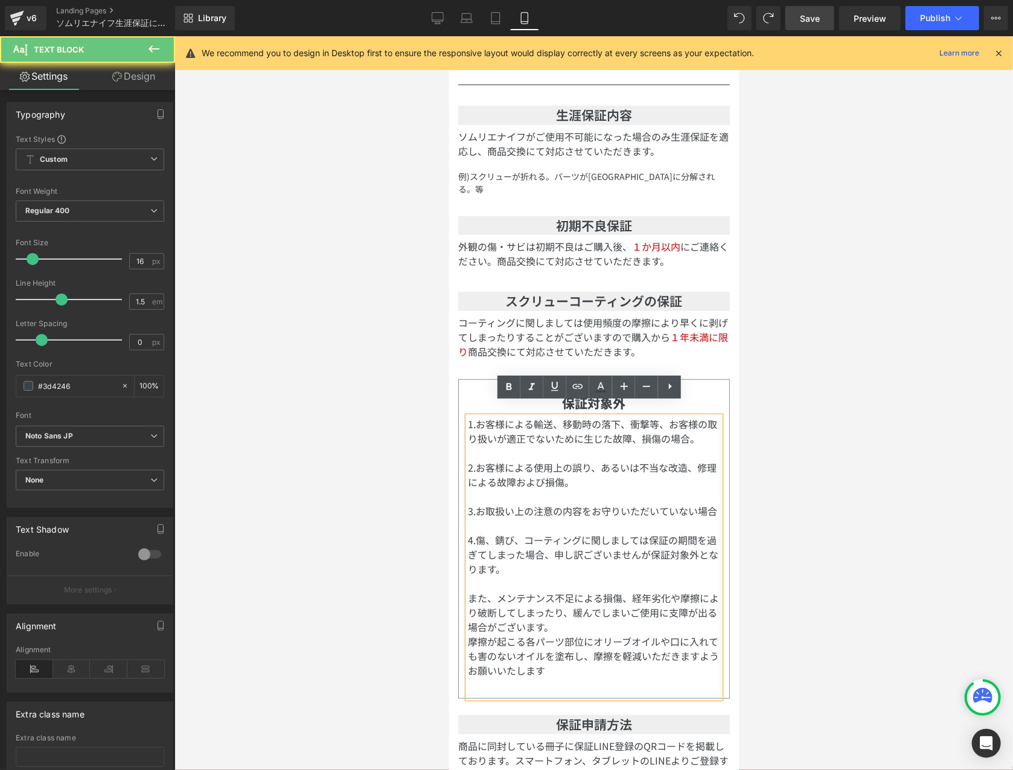
click at [601, 472] on p "2.お客様による使用上の誤り、あるいは不当な改造、修理による故障および損傷。" at bounding box center [593, 473] width 252 height 29
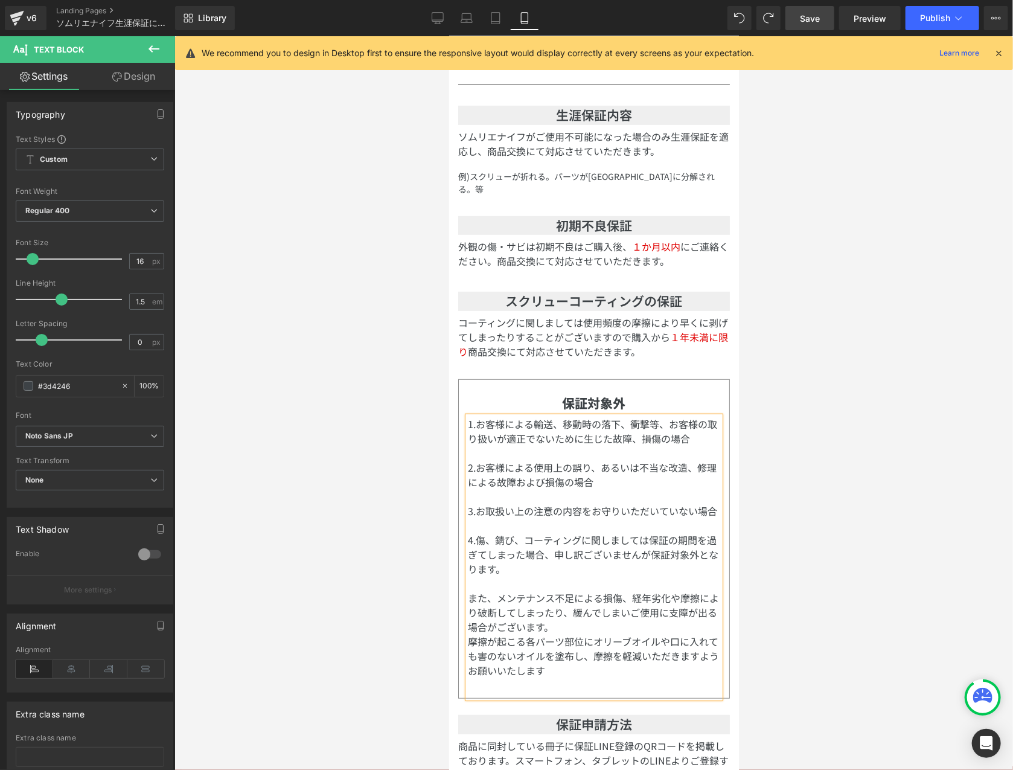
click at [541, 540] on p "4.傷、錆び、コーティングに関しましては保証の期間を過ぎてしまった場合、申し訳ございませんが保証対象外となります。" at bounding box center [593, 553] width 252 height 43
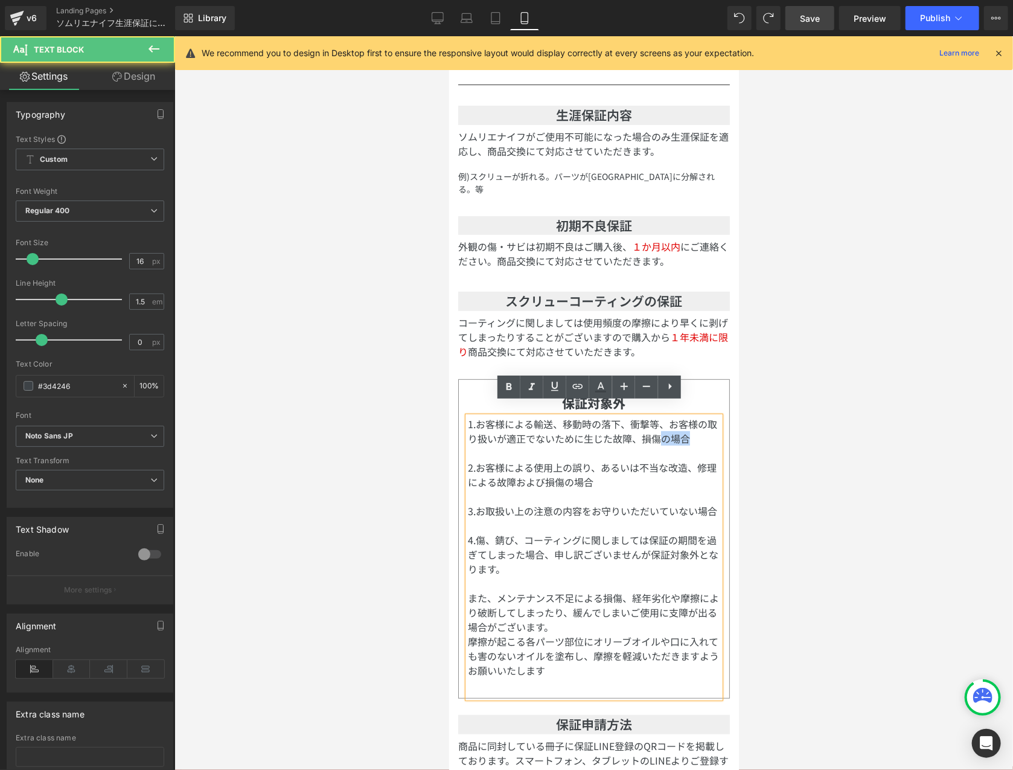
drag, startPoint x: 702, startPoint y: 422, endPoint x: 671, endPoint y: 426, distance: 31.7
click at [671, 426] on p "1.お客様による輸送、移動時の落下、衝撃等、お客様の取り扱いが適正でないために生じた故障、損傷の場合" at bounding box center [593, 430] width 252 height 29
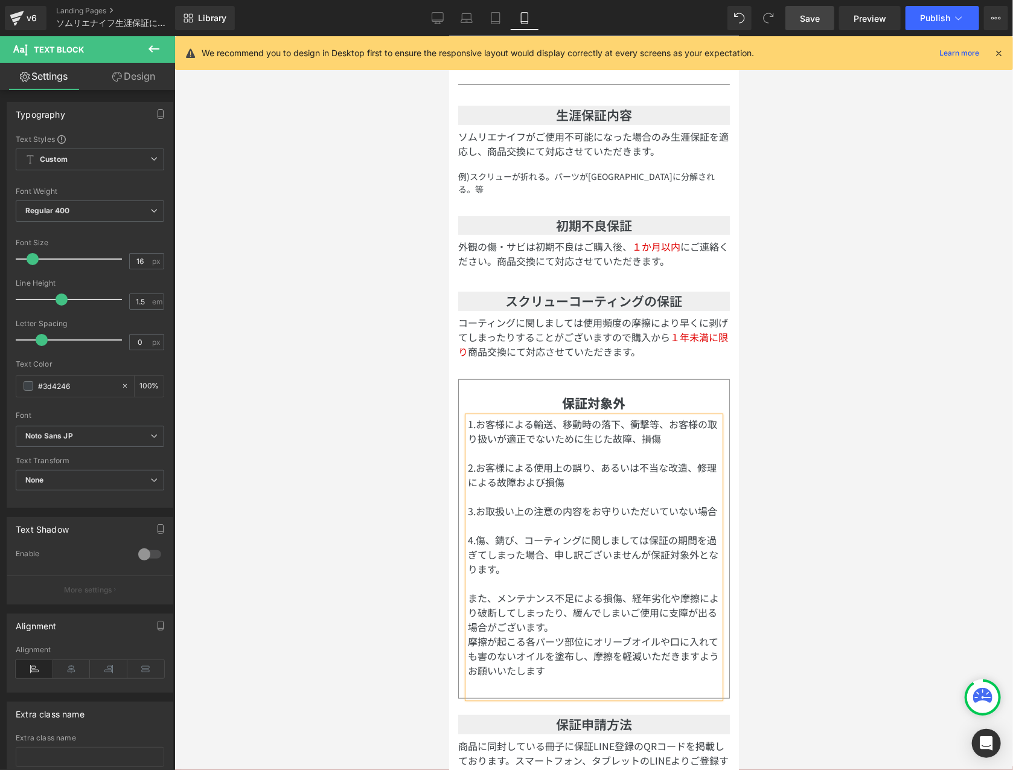
drag, startPoint x: 557, startPoint y: 603, endPoint x: 581, endPoint y: 613, distance: 25.9
click at [557, 603] on p "また、メンテナンス不足による損傷、経年劣化や摩擦により破断してしまったり、緩んでしまいご使用に支障が出る場合がございます。" at bounding box center [593, 611] width 252 height 43
click at [520, 416] on span "1.お客様による輸送、移動時の落下、衝撃等、お客様の取り扱いが適正でないために生じた故障、損傷" at bounding box center [591, 430] width 249 height 29
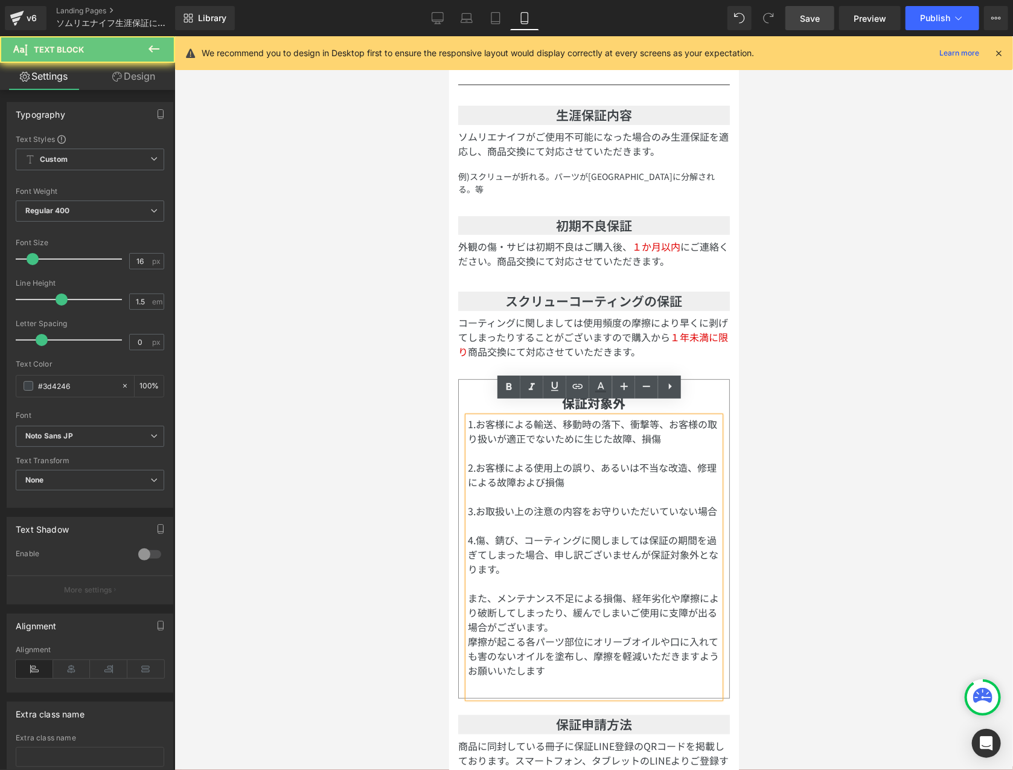
click at [608, 623] on p "また、メンテナンス不足による損傷、経年劣化や摩擦により破断してしまったり、緩んでしまいご使用に支障が出る場合がございます。" at bounding box center [593, 611] width 252 height 43
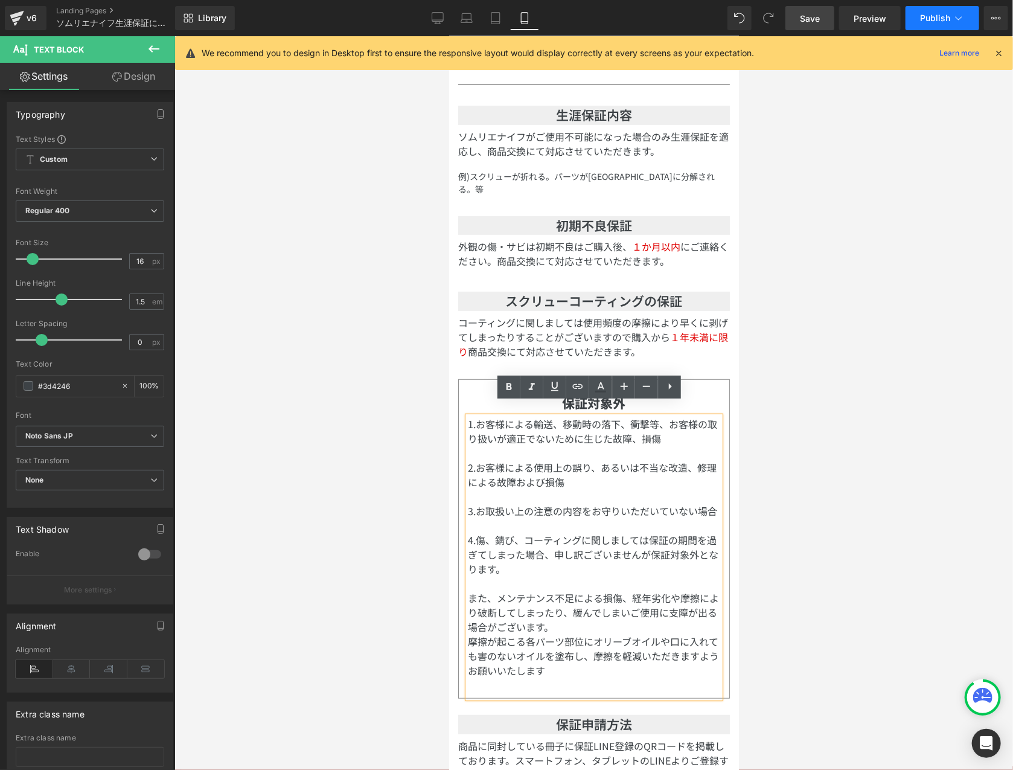
click at [929, 24] on button "Publish" at bounding box center [943, 18] width 74 height 24
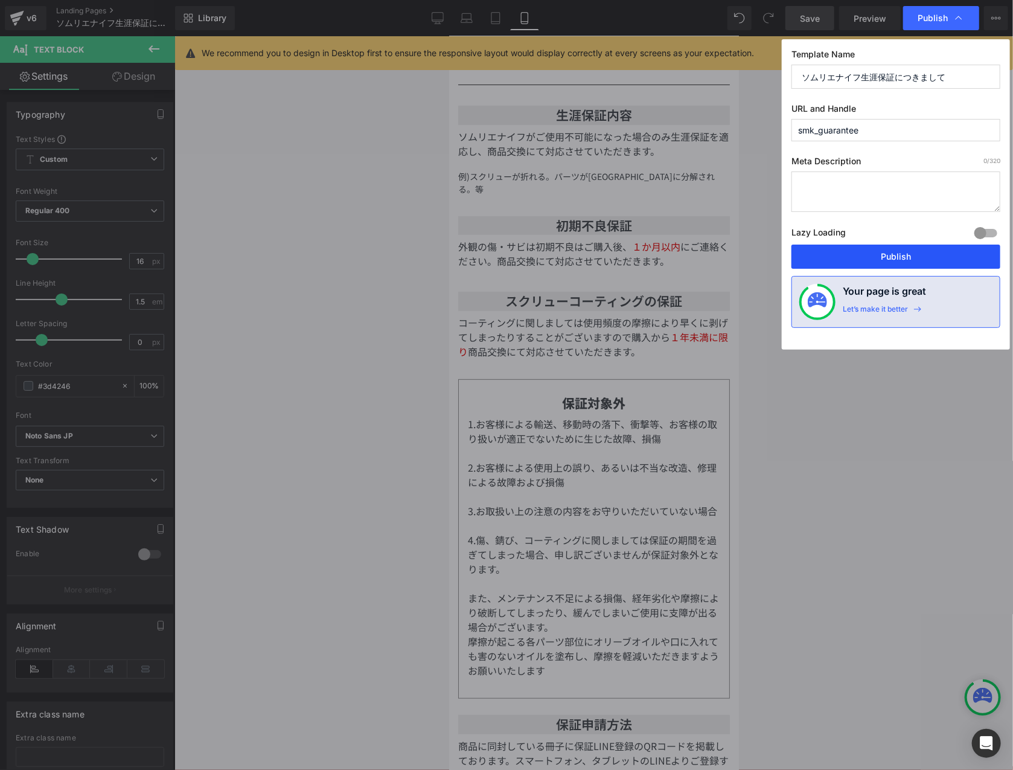
click at [935, 254] on button "Publish" at bounding box center [895, 257] width 209 height 24
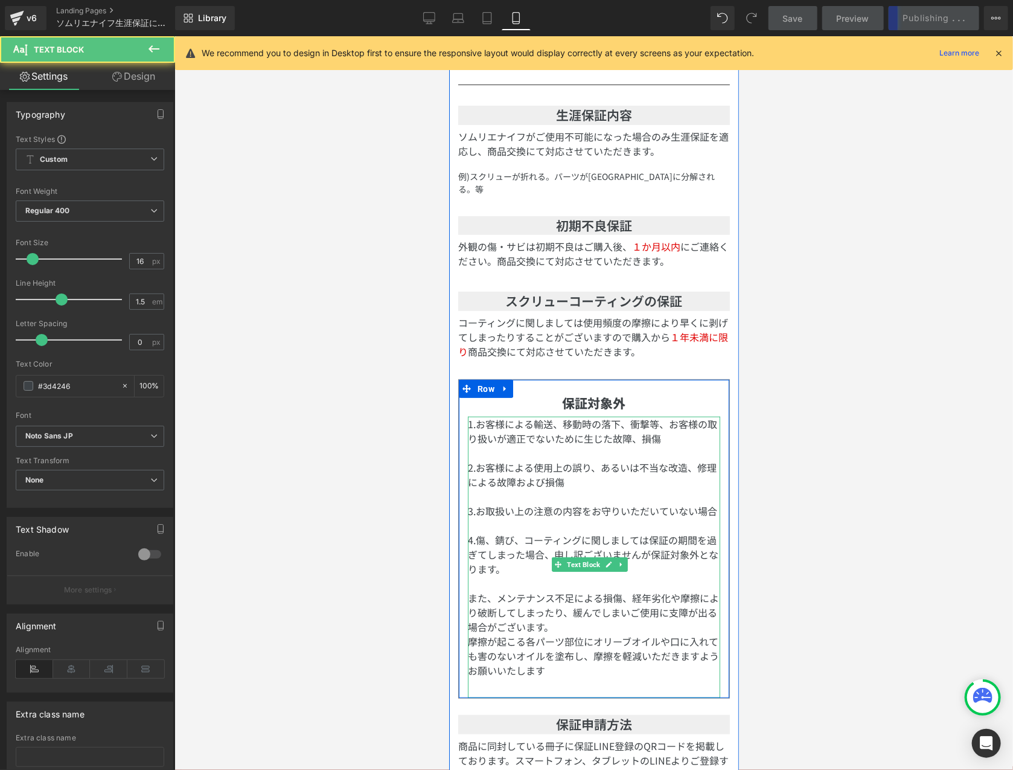
click at [539, 567] on p "4.傷、錆び、コーティングに関しましては保証の期間を過ぎてしまった場合、申し訳ございませんが保証対象外となります。" at bounding box center [593, 553] width 252 height 43
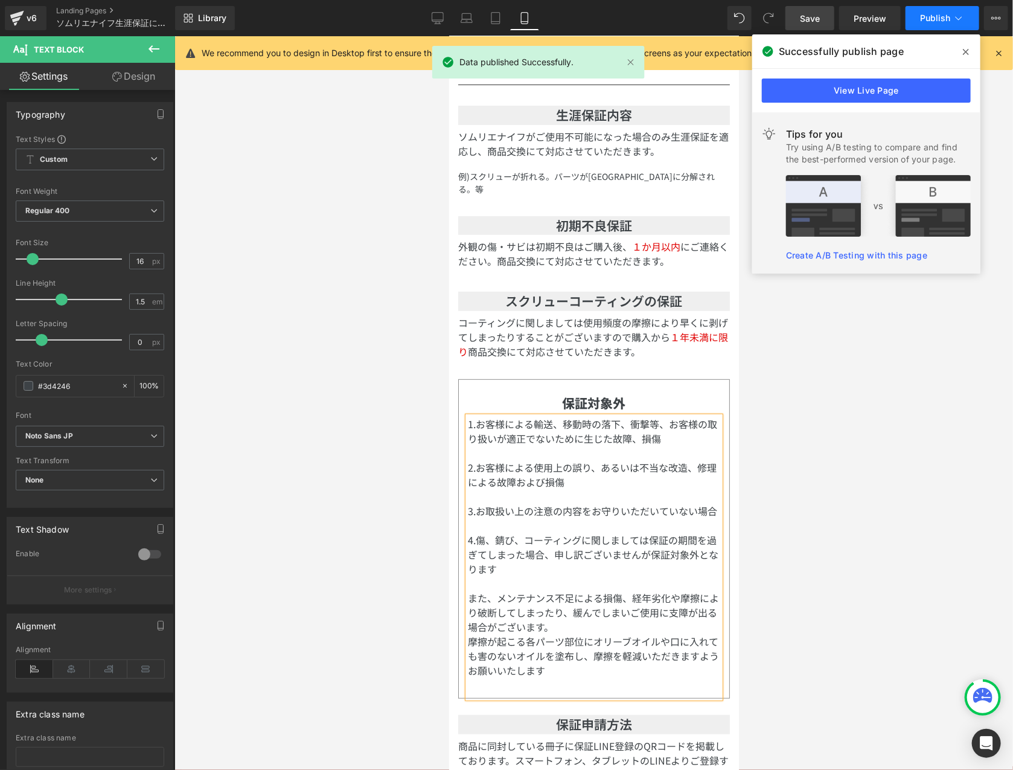
click at [923, 19] on span "Publish" at bounding box center [935, 18] width 30 height 10
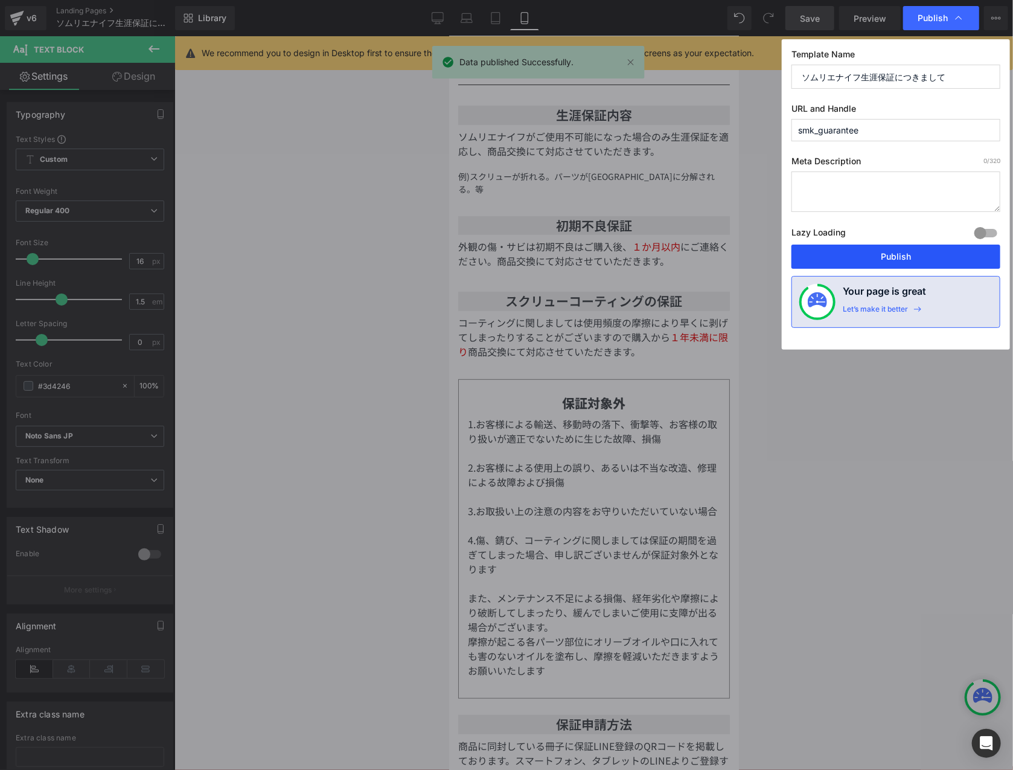
click at [894, 263] on button "Publish" at bounding box center [895, 257] width 209 height 24
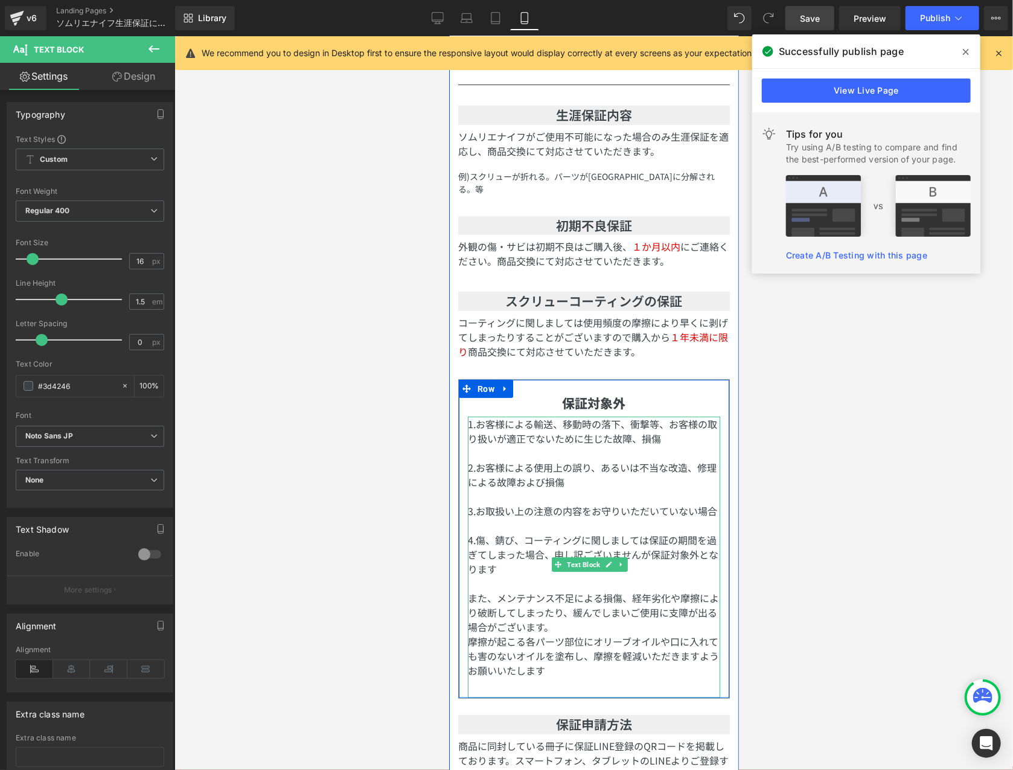
click at [577, 633] on p "また、メンテナンス不足による損傷、経年劣化や摩擦により破断してしまったり、緩んでしまいご使用に支障が出る場合がございます。" at bounding box center [593, 611] width 252 height 43
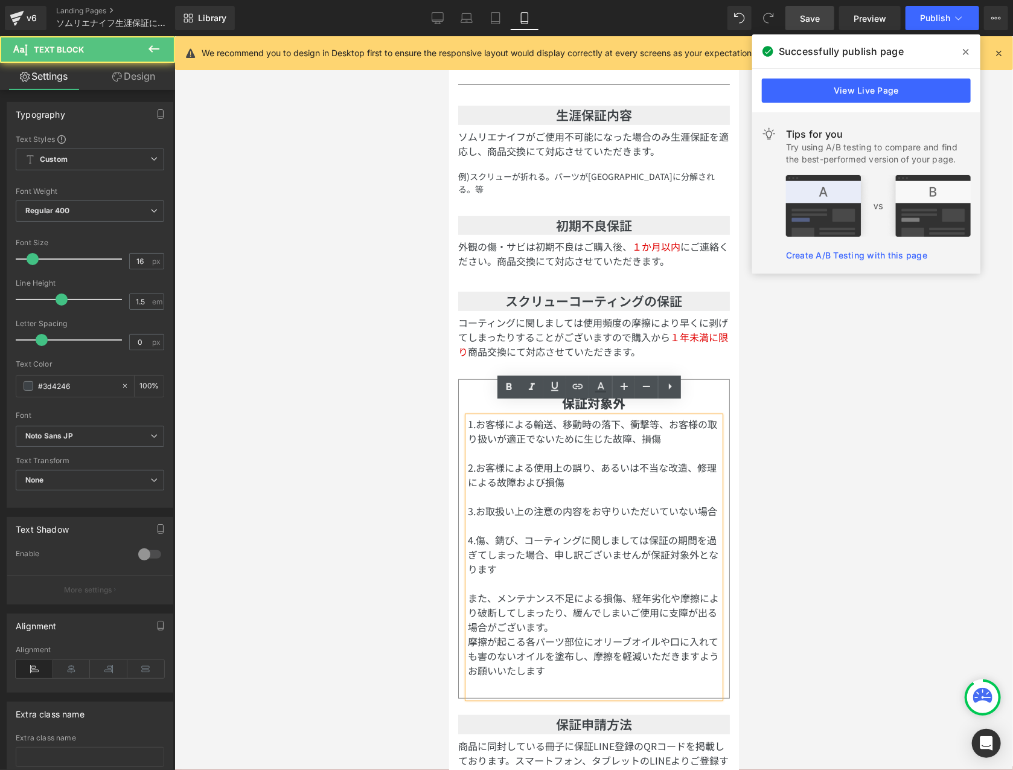
click at [577, 628] on p "また、メンテナンス不足による損傷、経年劣化や摩擦により破断してしまったり、緩んでしまいご使用に支障が出る場合がございます。" at bounding box center [593, 611] width 252 height 43
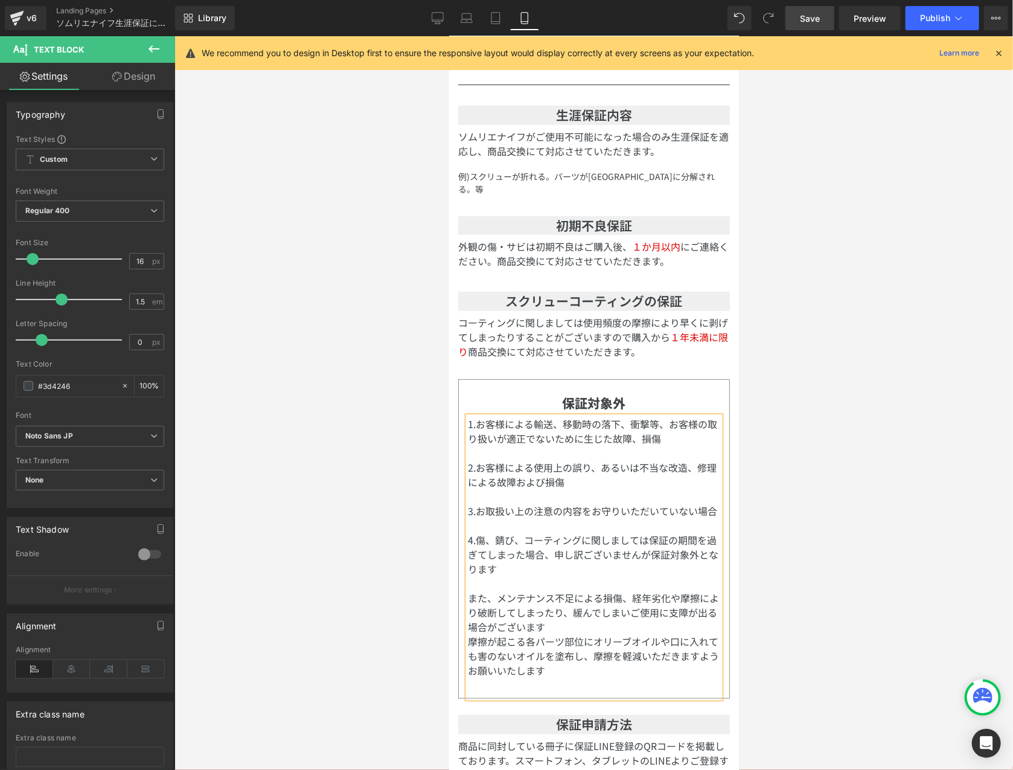
click at [577, 630] on p "また、メンテナンス不足による損傷、経年劣化や摩擦により破断してしまったり、緩んでしまいご使用に支障が出る場合がございます" at bounding box center [593, 611] width 252 height 43
click at [579, 561] on p "4.傷、錆び、コーティングに関しましては保証の期間を過ぎてしまった場合、申し訳ございませんが保証対象外となります" at bounding box center [593, 553] width 252 height 43
click at [573, 571] on p "4.傷、錆び、コーティングに関しましては保証の期間を過ぎてしまった場合、申し訳ございませんが保証対象外となります" at bounding box center [593, 553] width 252 height 43
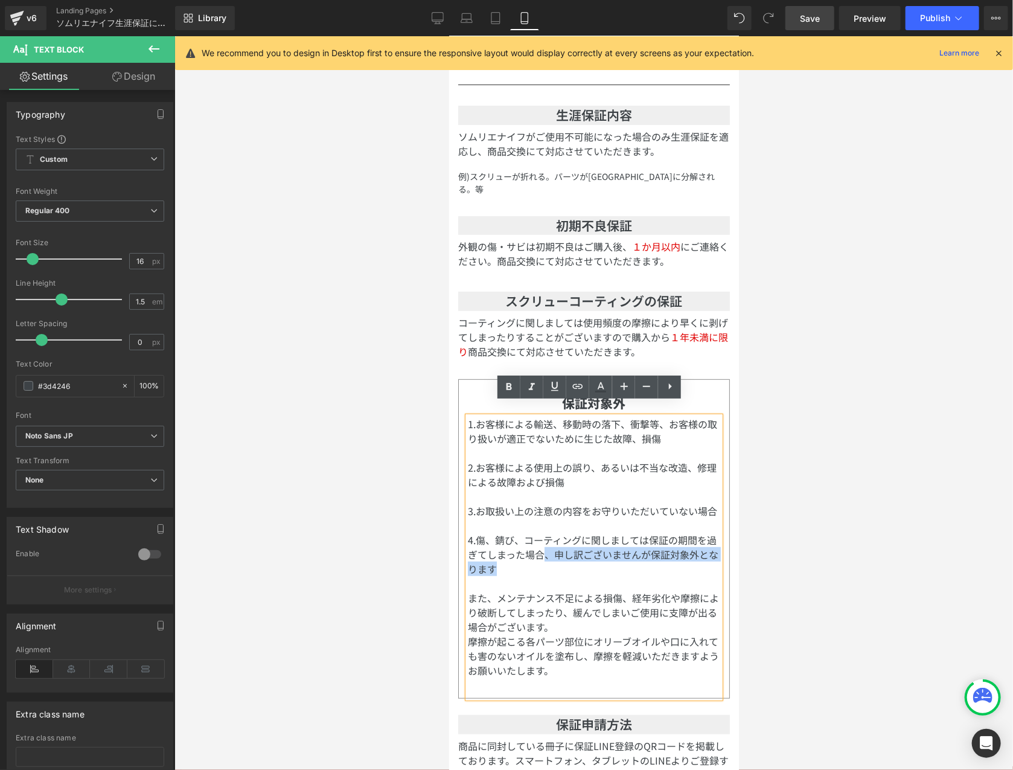
drag, startPoint x: 555, startPoint y: 555, endPoint x: 563, endPoint y: 566, distance: 13.1
click at [563, 566] on p "4.傷、錆び、コーティングに関しましては保証の期間を過ぎてしまった場合、申し訳ございませんが保証対象外となります" at bounding box center [593, 553] width 252 height 43
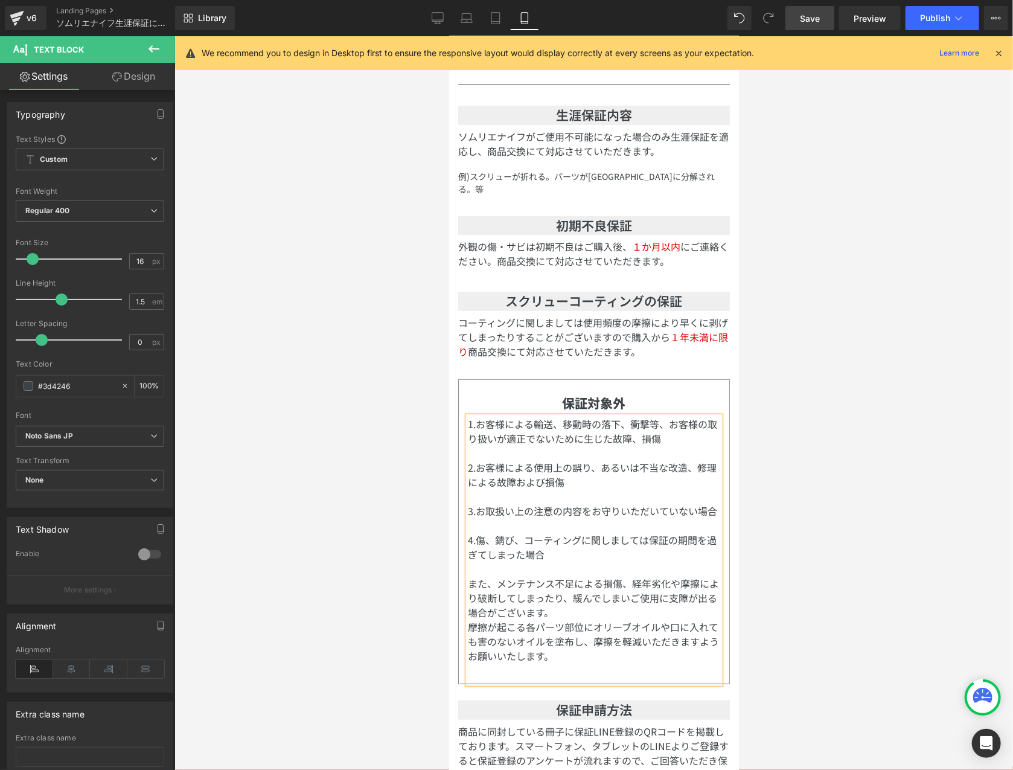
click at [823, 28] on link "Save" at bounding box center [809, 18] width 49 height 24
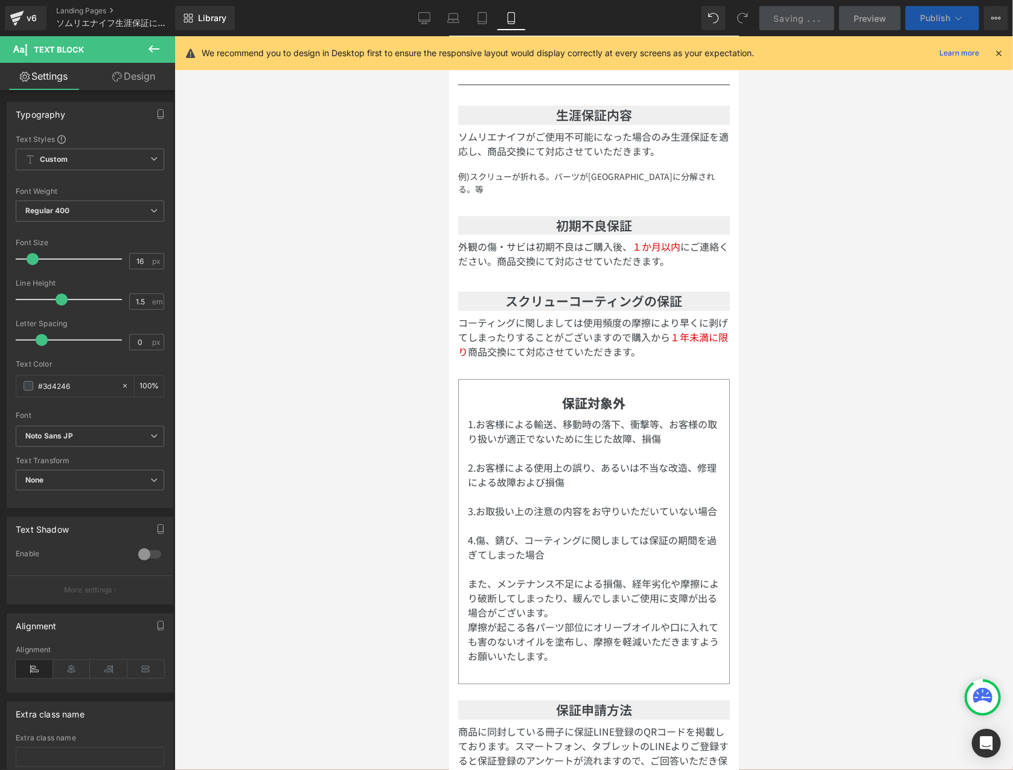
click at [930, 24] on button "Publish" at bounding box center [943, 18] width 74 height 24
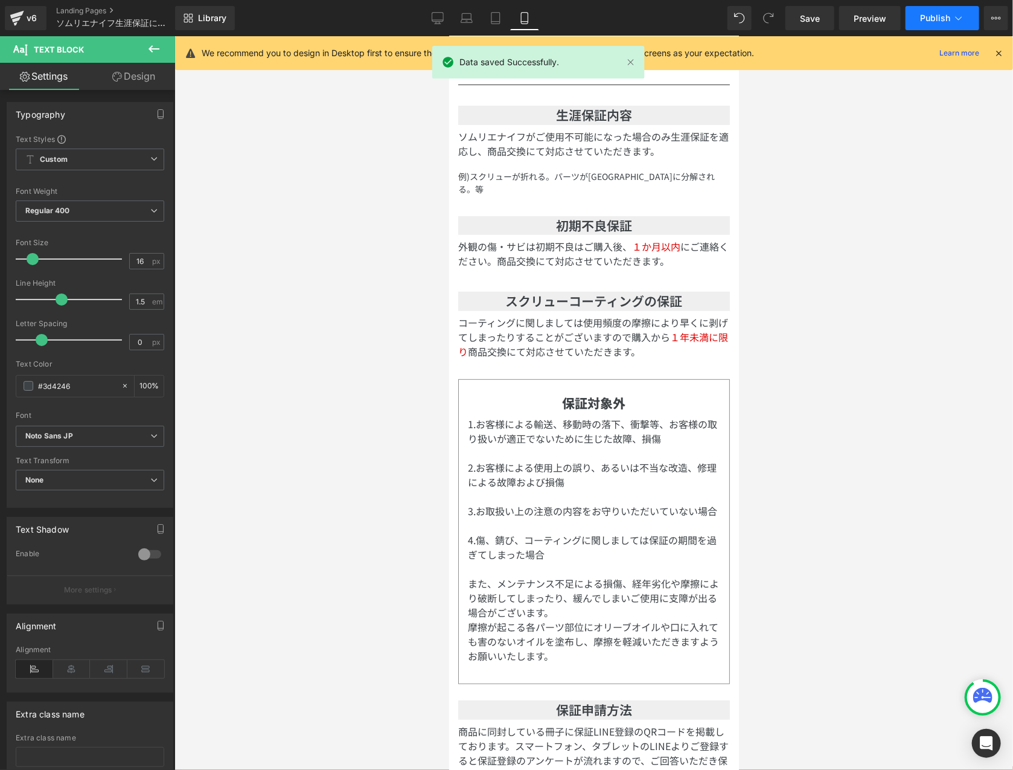
click at [944, 22] on span "Publish" at bounding box center [935, 18] width 30 height 10
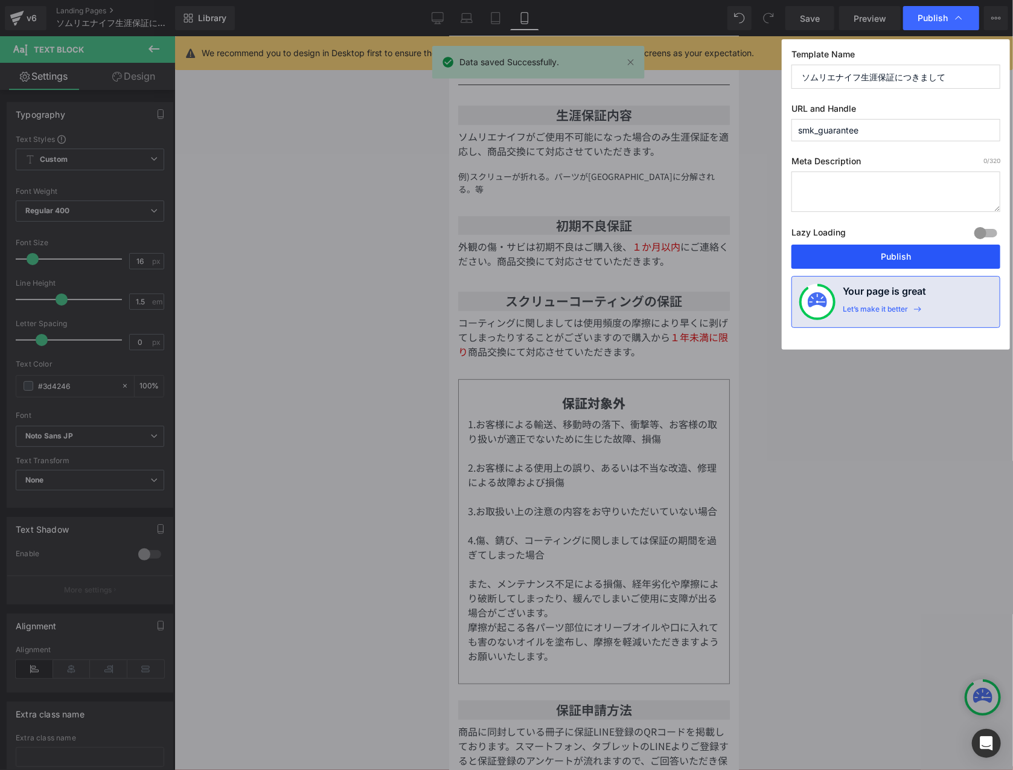
click at [903, 261] on button "Publish" at bounding box center [895, 257] width 209 height 24
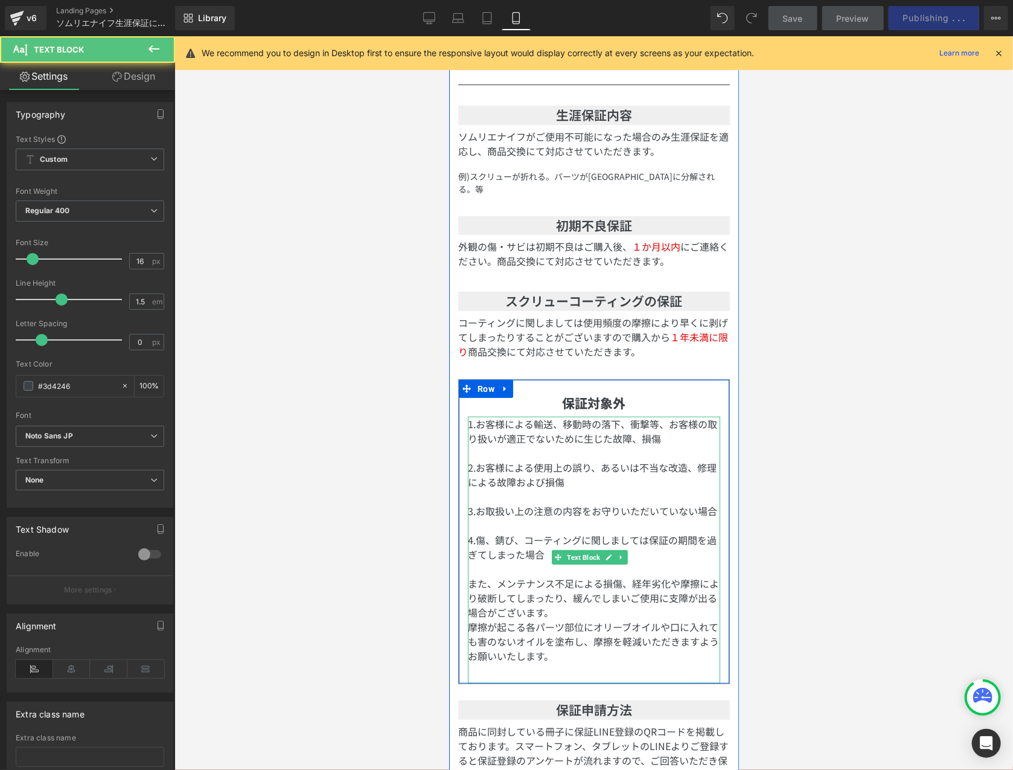
click at [625, 586] on p "また、メンテナンス不足による損傷、経年劣化や摩擦により破断してしまったり、緩んでしまいご使用に支障が出る場合がございます。" at bounding box center [593, 596] width 252 height 43
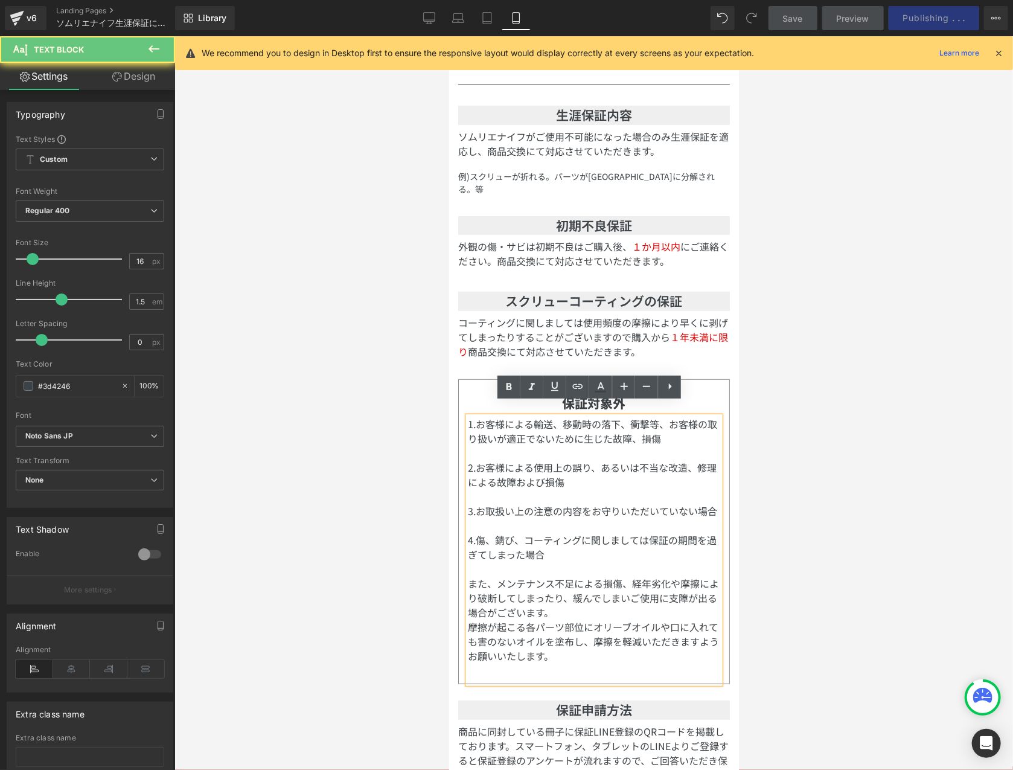
click at [642, 540] on p "4.傷、錆び、コーティングに関しましては保証の期間を過ぎてしまった場合" at bounding box center [593, 546] width 252 height 29
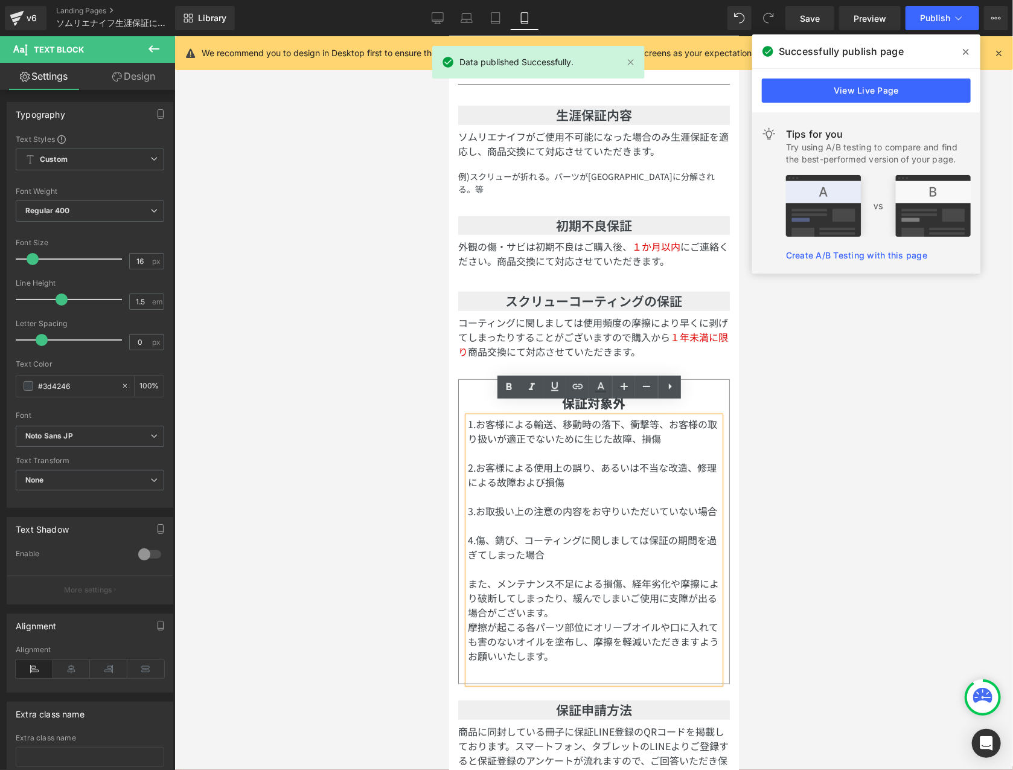
click at [645, 540] on p "4.傷、錆び、コーティングに関しましては保証の期間を過ぎてしまった場合" at bounding box center [593, 546] width 252 height 29
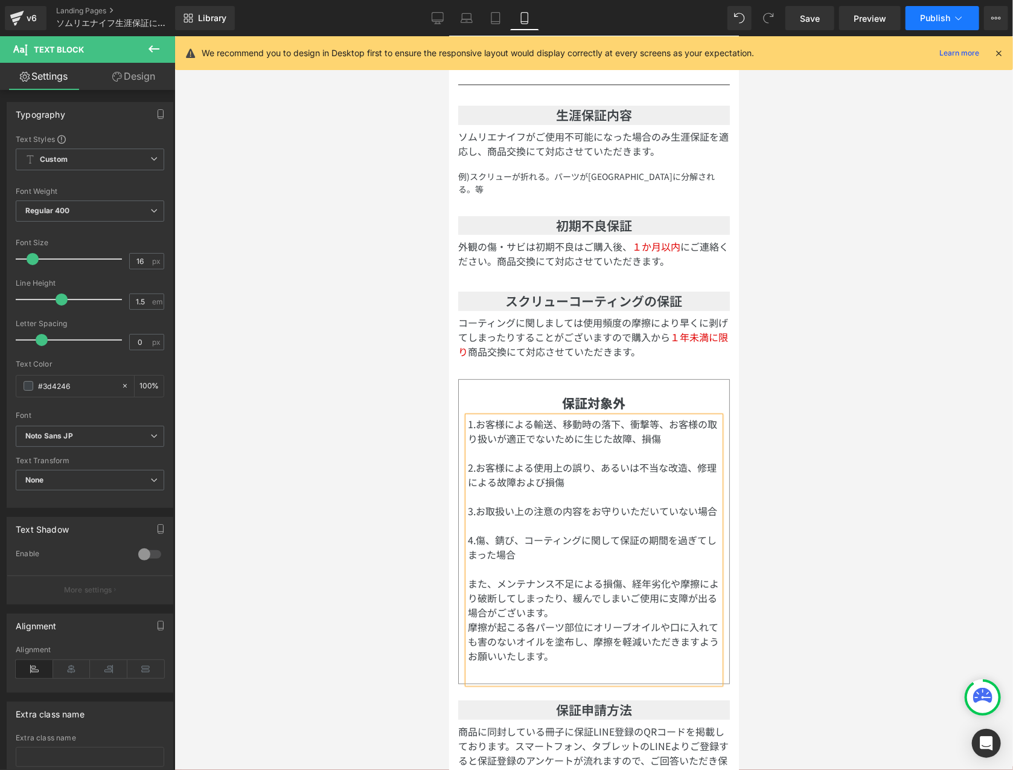
click at [930, 12] on button "Publish" at bounding box center [943, 18] width 74 height 24
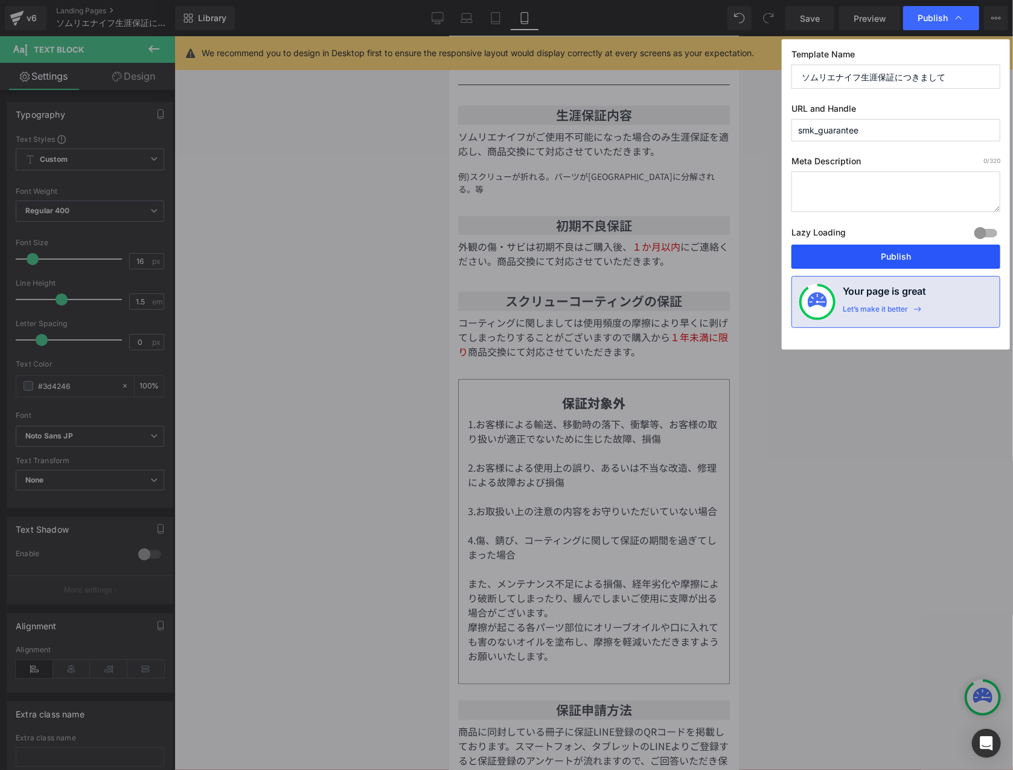
click at [895, 255] on button "Publish" at bounding box center [895, 257] width 209 height 24
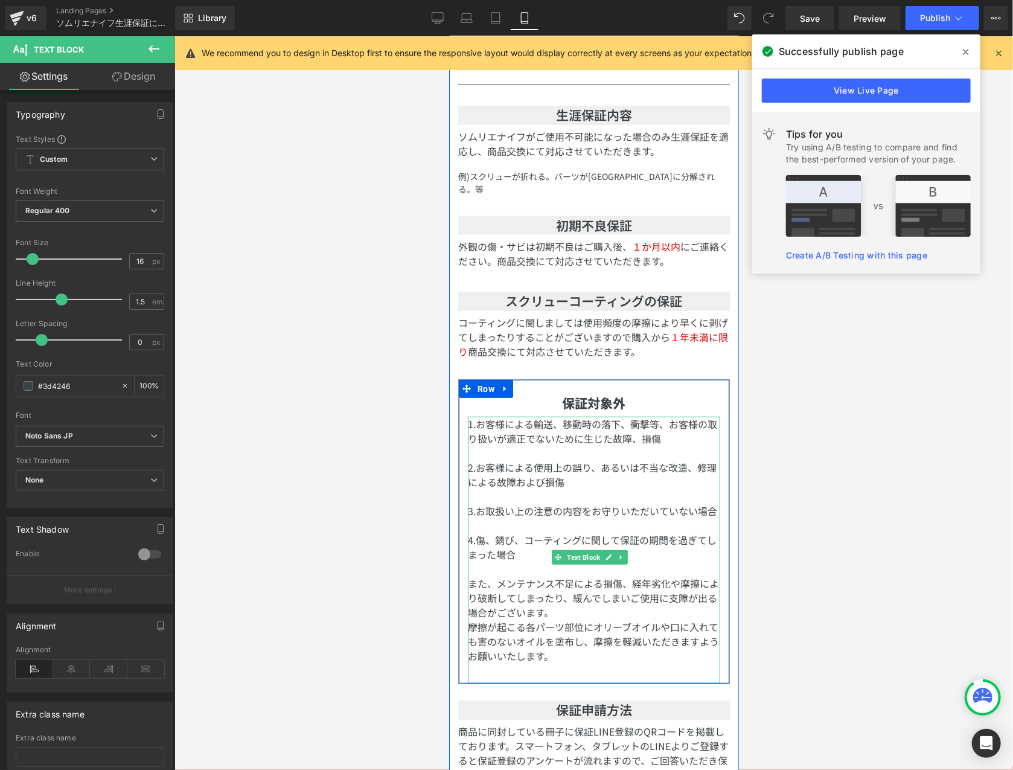
click at [603, 603] on p "また、メンテナンス不足による損傷、経年劣化や摩擦により破断してしまったり、緩んでしまいご使用に支障が出る場合がございます。" at bounding box center [593, 596] width 252 height 43
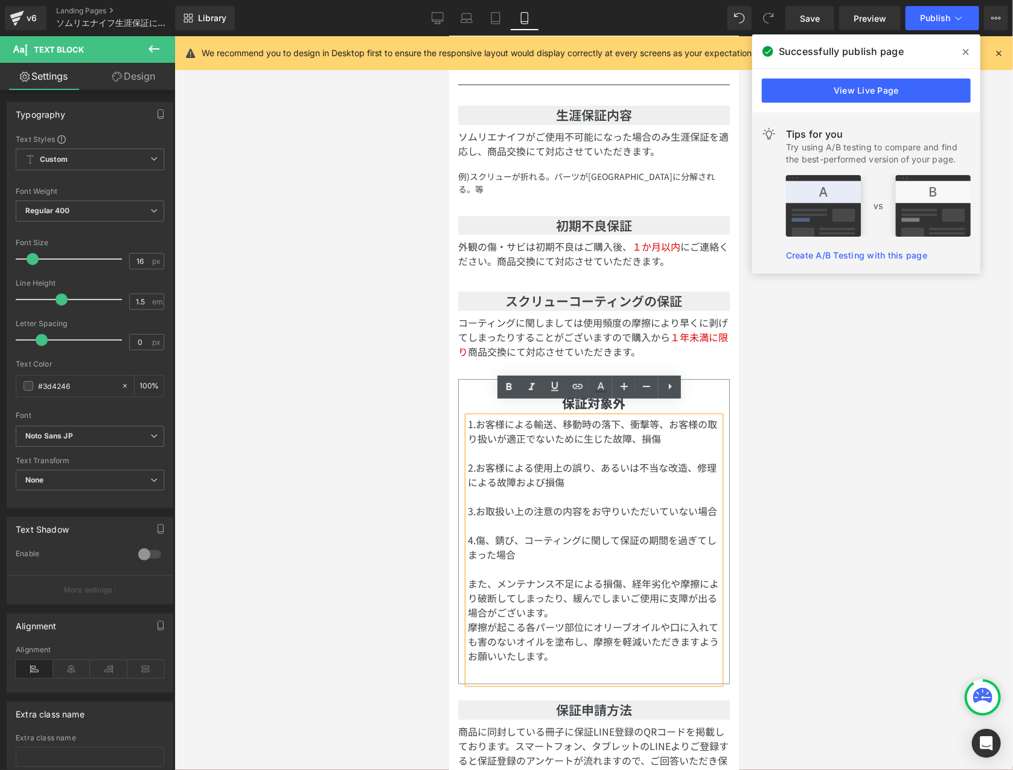
click at [789, 446] on div at bounding box center [593, 403] width 839 height 734
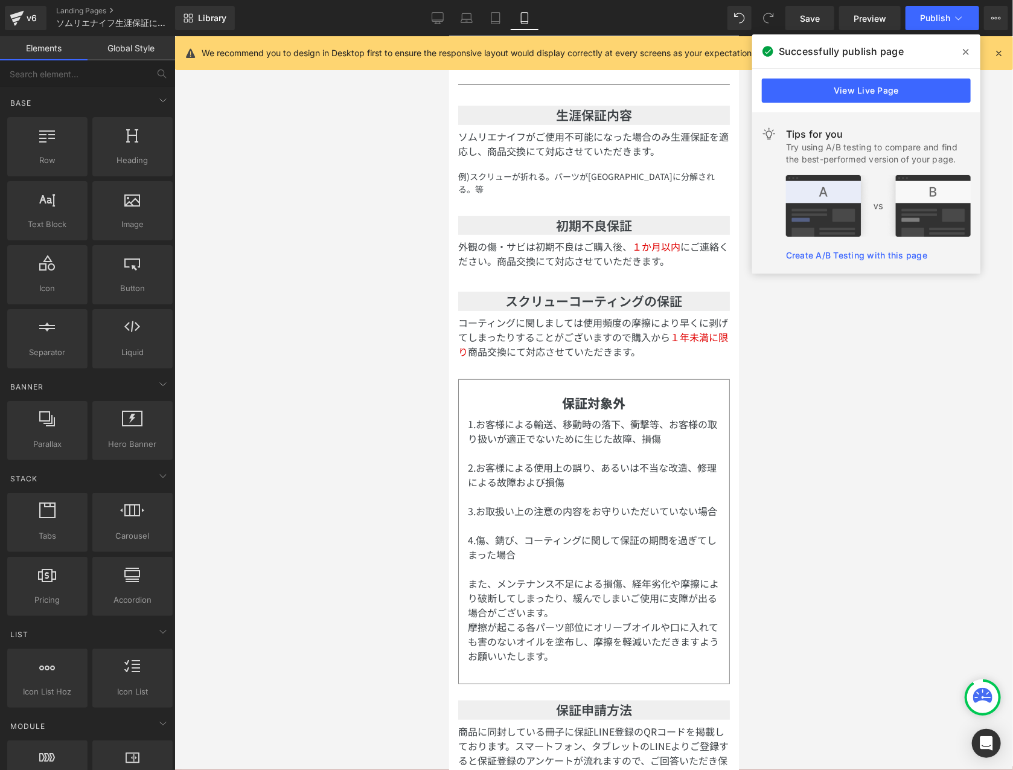
click at [859, 464] on div at bounding box center [593, 403] width 839 height 734
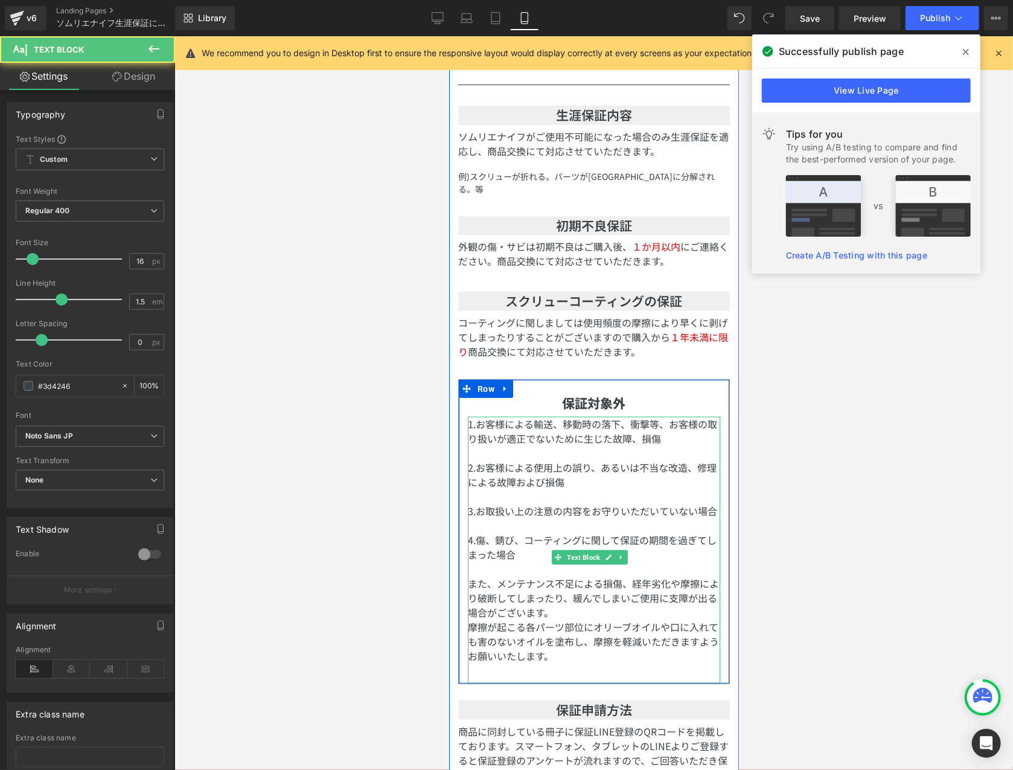
drag, startPoint x: 541, startPoint y: 447, endPoint x: 548, endPoint y: 461, distance: 14.8
click at [540, 459] on p "2.お客様による使用上の誤り、あるいは不当な改造、修理による故障および損傷" at bounding box center [593, 473] width 252 height 29
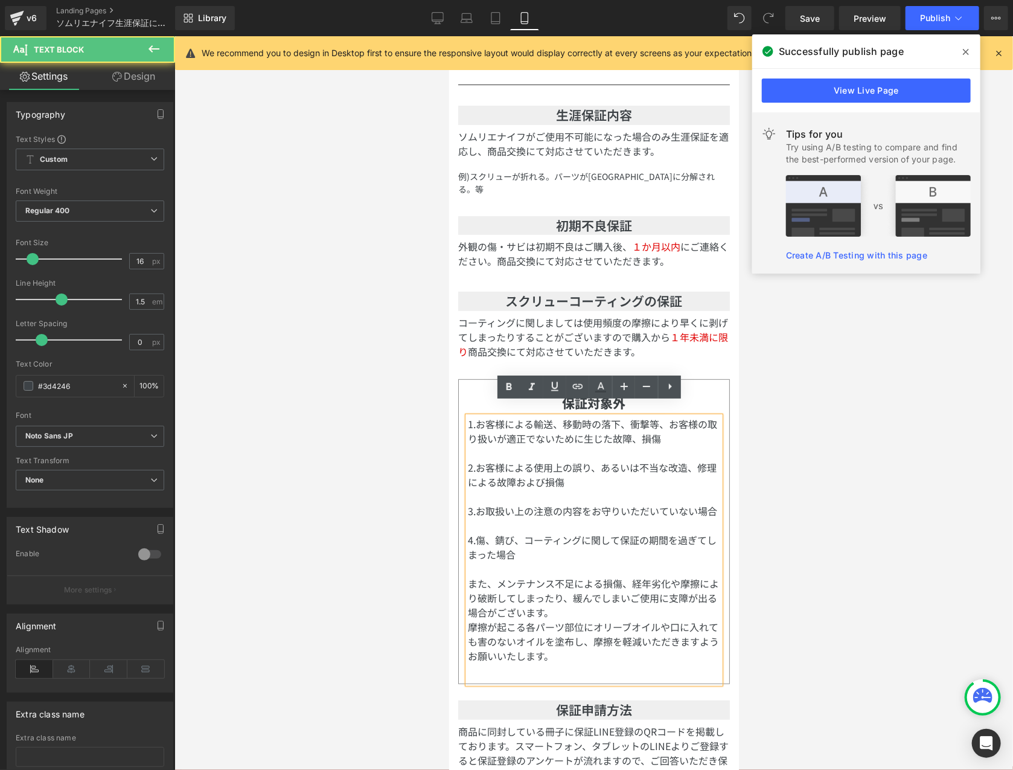
click at [593, 513] on p "3.お取扱い上の注意の内容をお守りいただいていない場合" at bounding box center [593, 510] width 252 height 14
click at [574, 619] on p "摩擦が起こる各パーツ部位にオリーブオイルや口に入れても害のないオイルを塗布し、摩擦を軽減いただきますようお願いいたします。" at bounding box center [593, 640] width 252 height 43
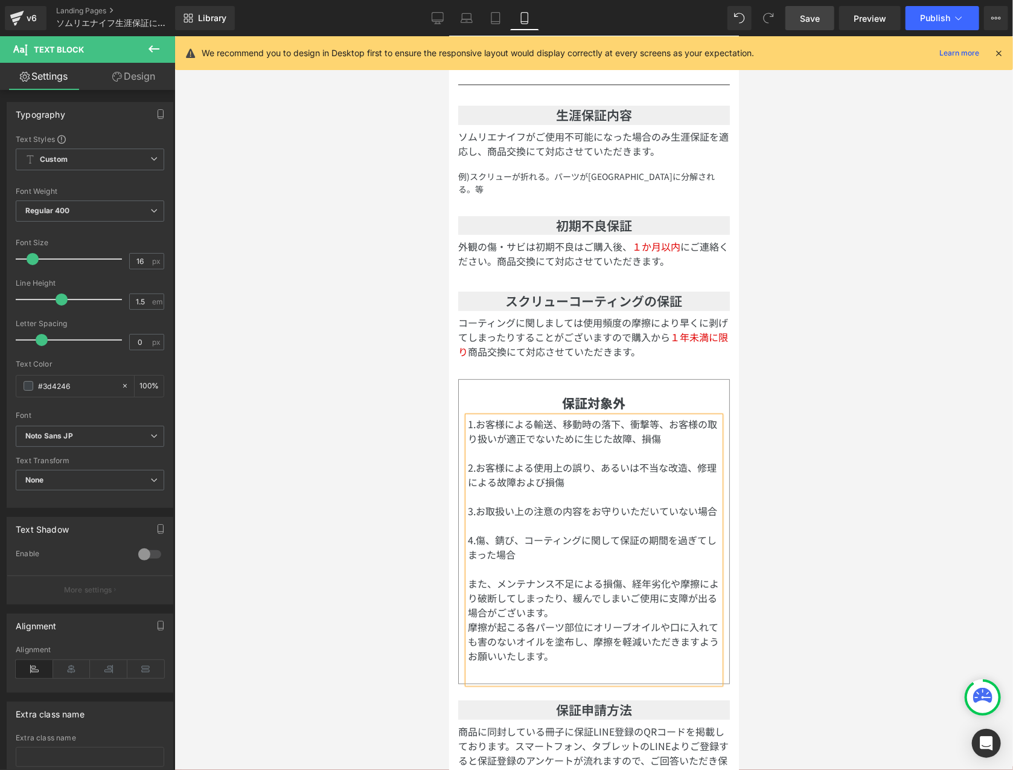
click at [802, 19] on span "Save" at bounding box center [810, 18] width 20 height 13
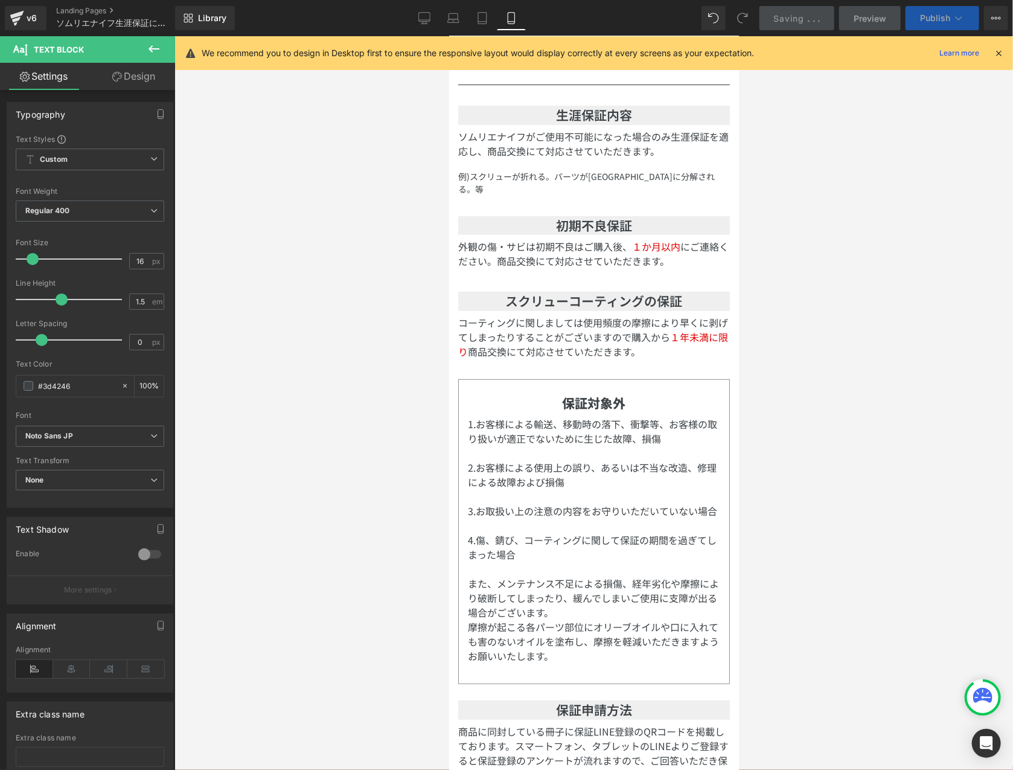
click at [951, 18] on button "Publish" at bounding box center [943, 18] width 74 height 24
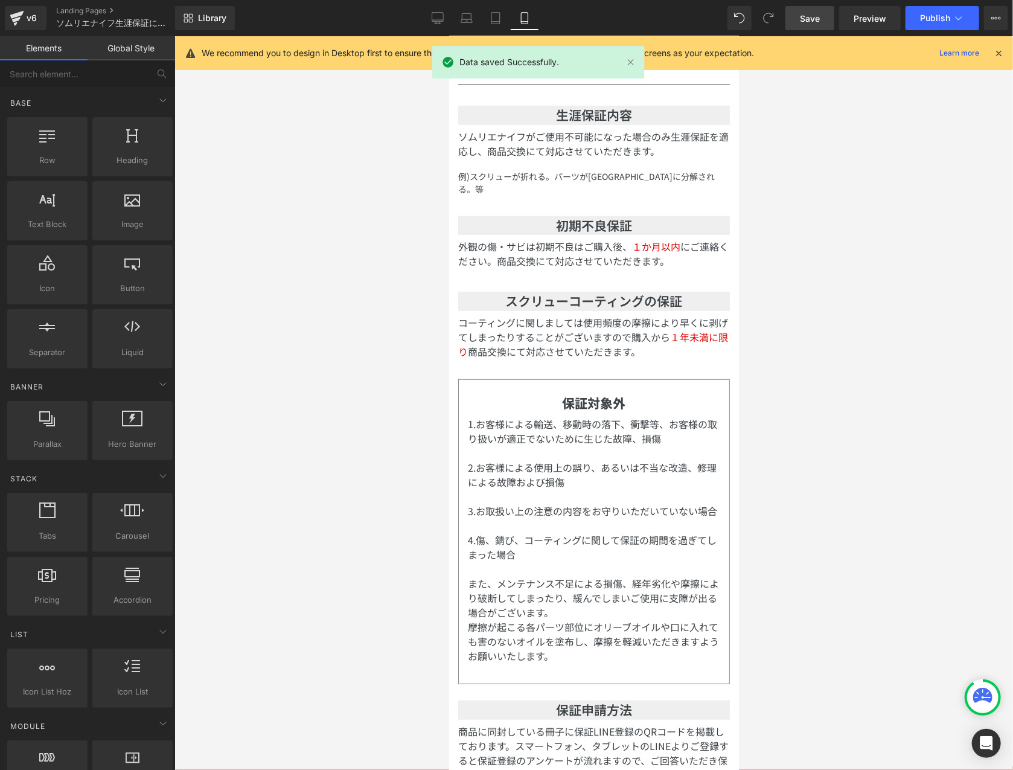
click at [902, 654] on div at bounding box center [593, 403] width 839 height 734
click at [959, 11] on button "Publish" at bounding box center [943, 18] width 74 height 24
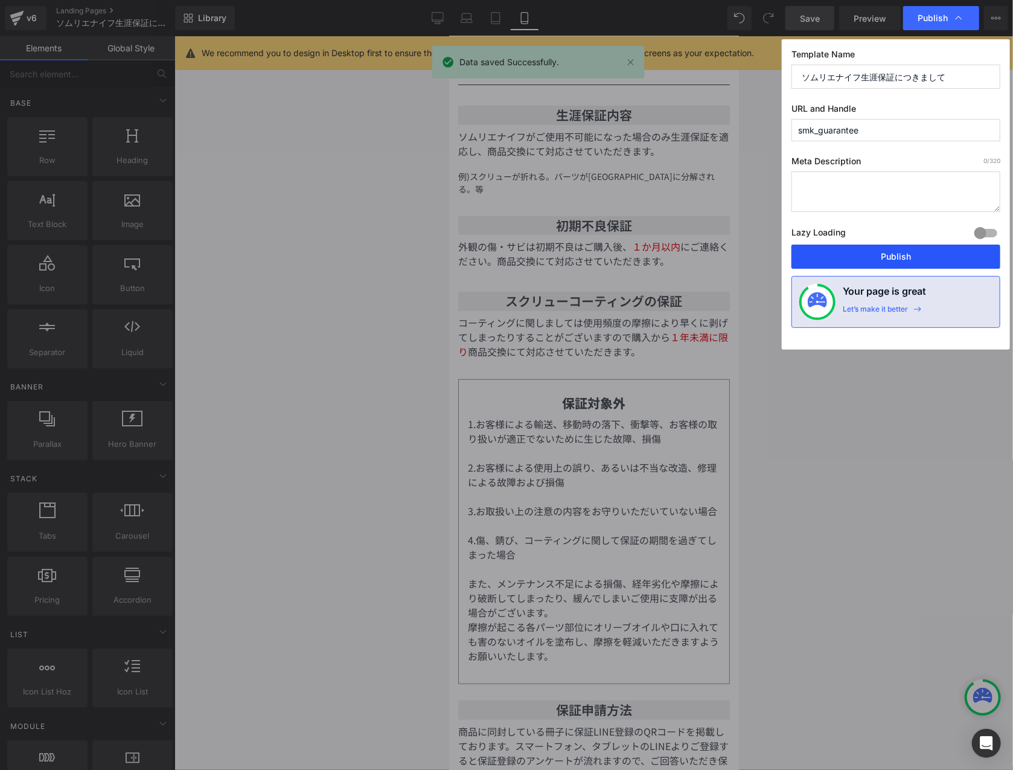
click at [878, 265] on button "Publish" at bounding box center [895, 257] width 209 height 24
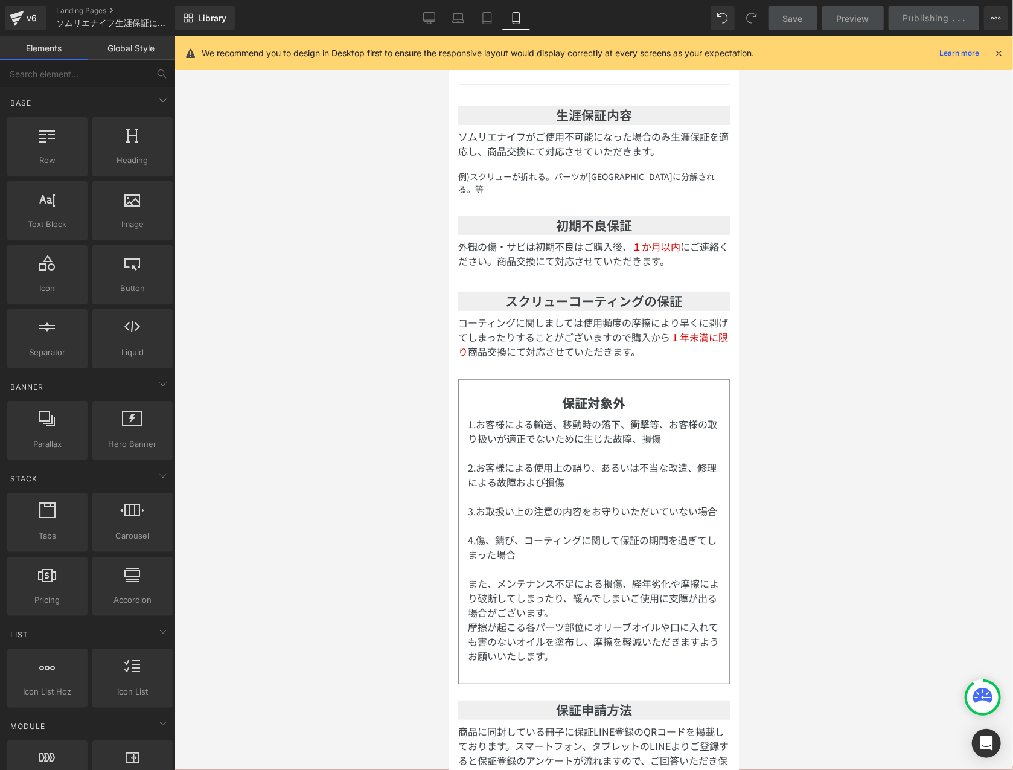
click at [649, 517] on p "3.お取扱い上の注意の内容をお守りいただいていない場合" at bounding box center [593, 510] width 252 height 14
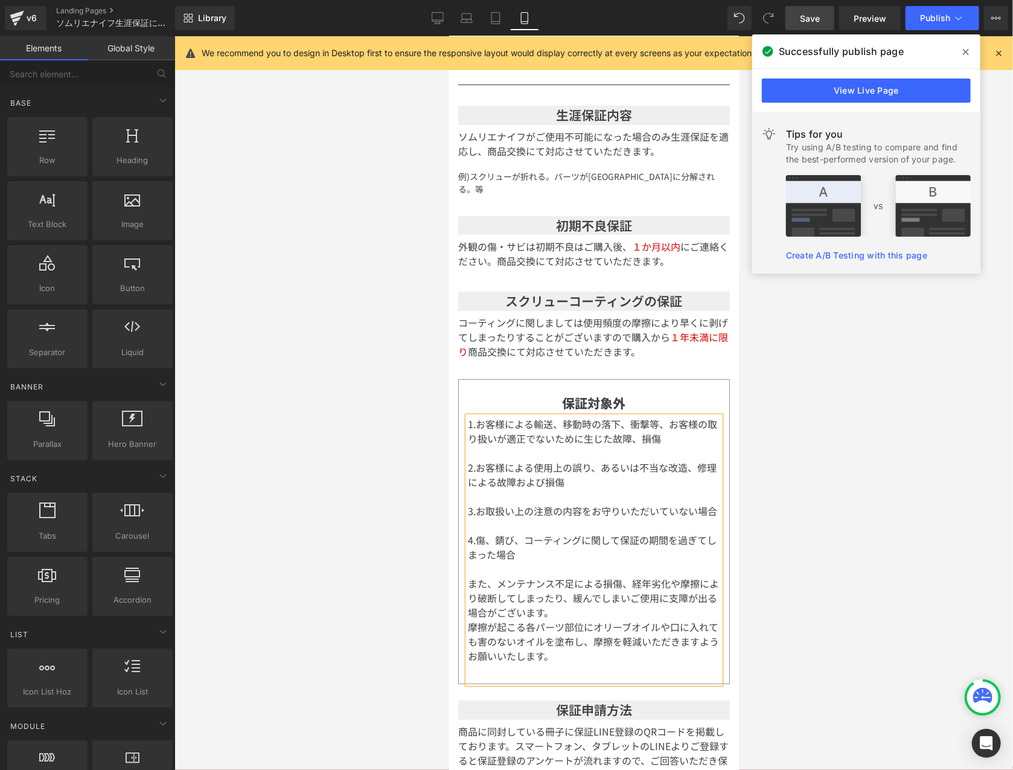
click at [925, 476] on div at bounding box center [593, 403] width 839 height 734
click at [804, 25] on link "Save" at bounding box center [809, 18] width 49 height 24
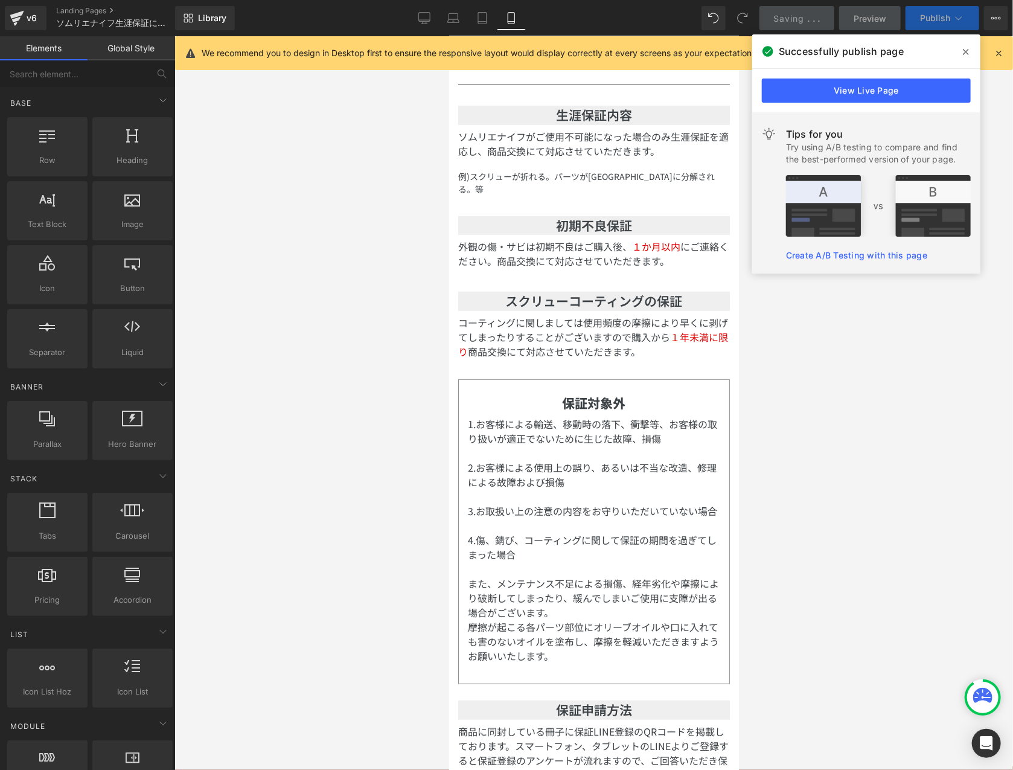
click at [946, 18] on span "Publish" at bounding box center [935, 18] width 30 height 10
click at [925, 26] on button "Publish" at bounding box center [943, 18] width 74 height 24
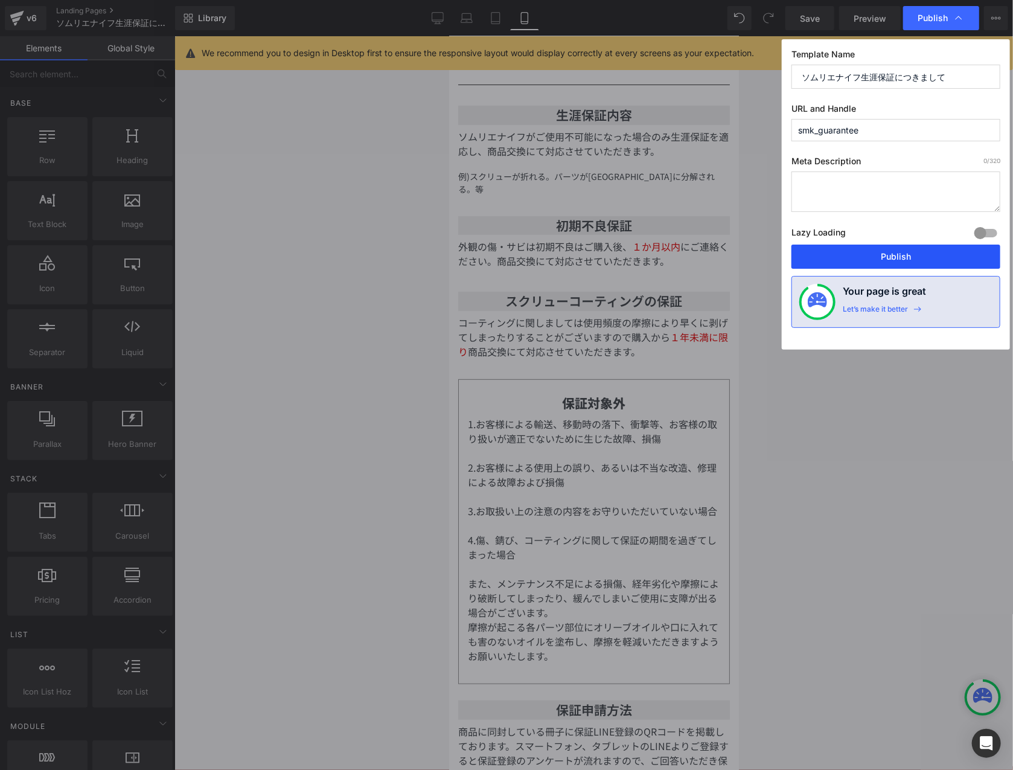
click at [896, 263] on button "Publish" at bounding box center [895, 257] width 209 height 24
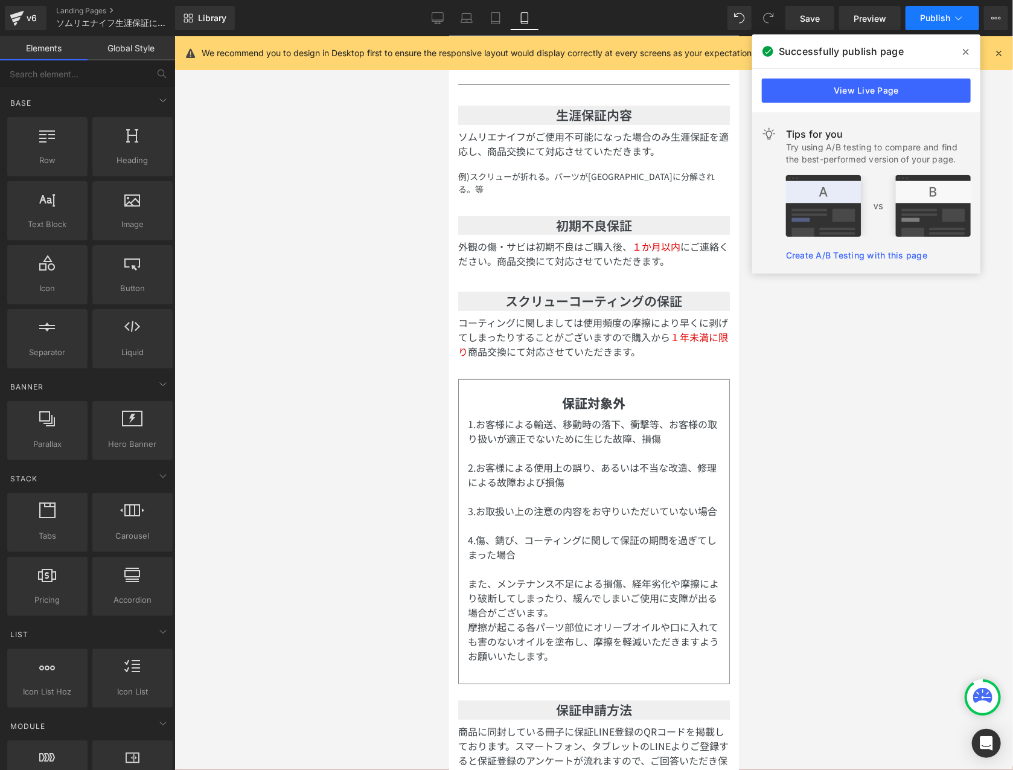
click at [953, 19] on icon at bounding box center [959, 18] width 12 height 12
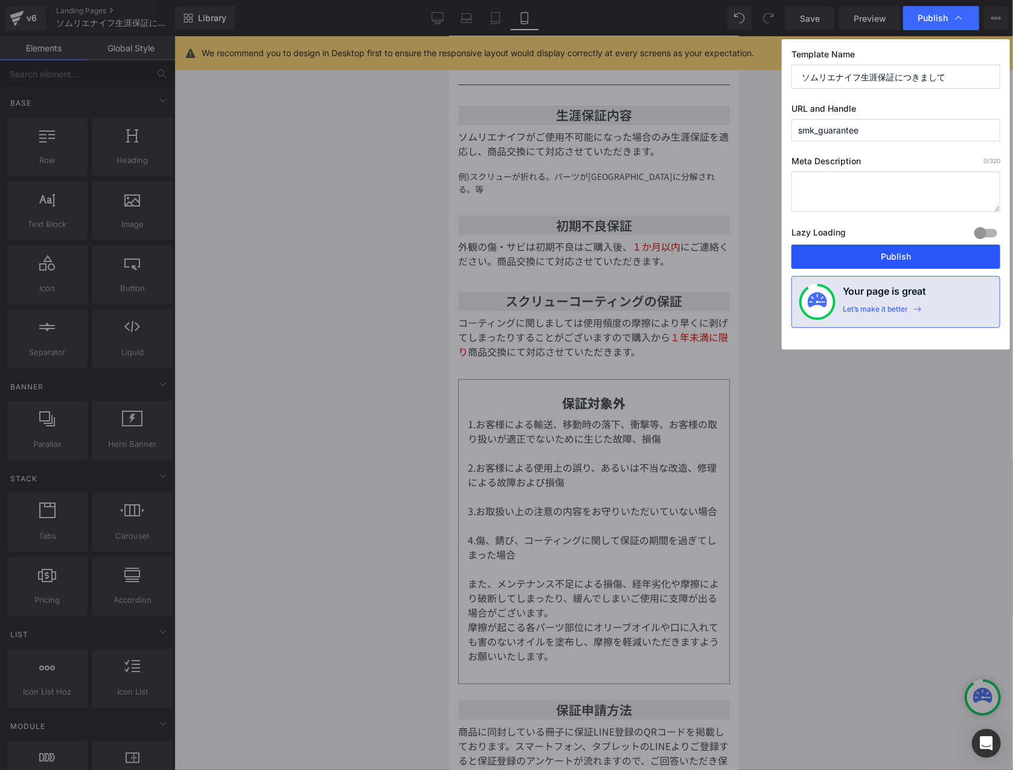
click at [912, 255] on button "Publish" at bounding box center [895, 257] width 209 height 24
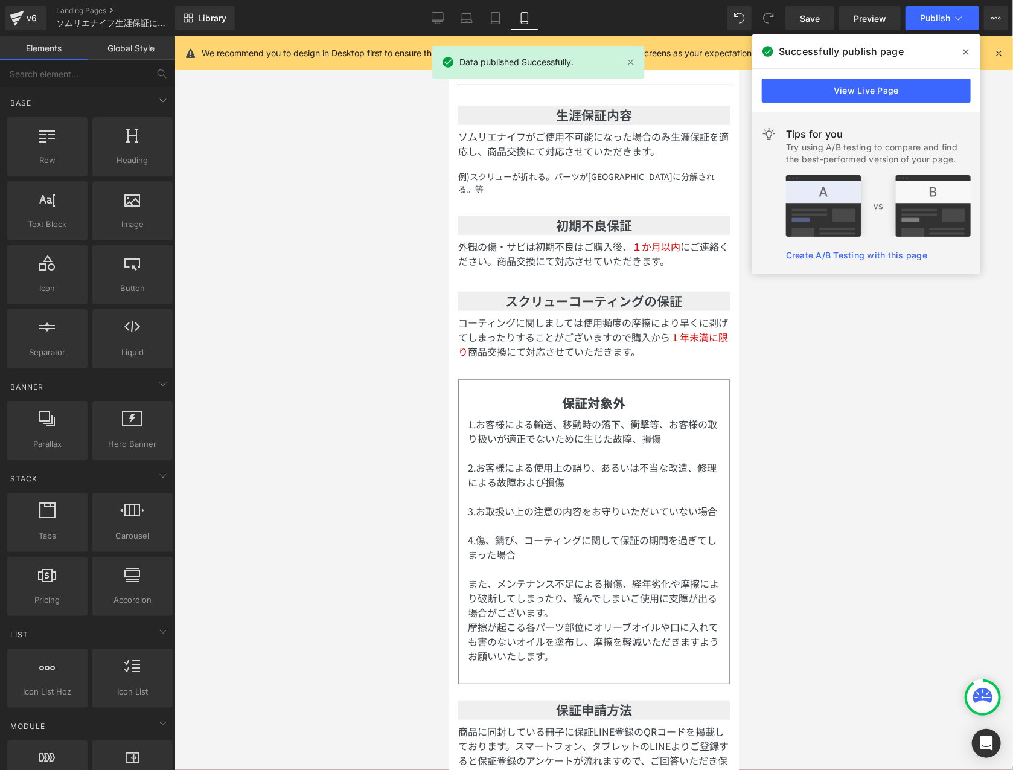
click at [759, 471] on div at bounding box center [593, 403] width 839 height 734
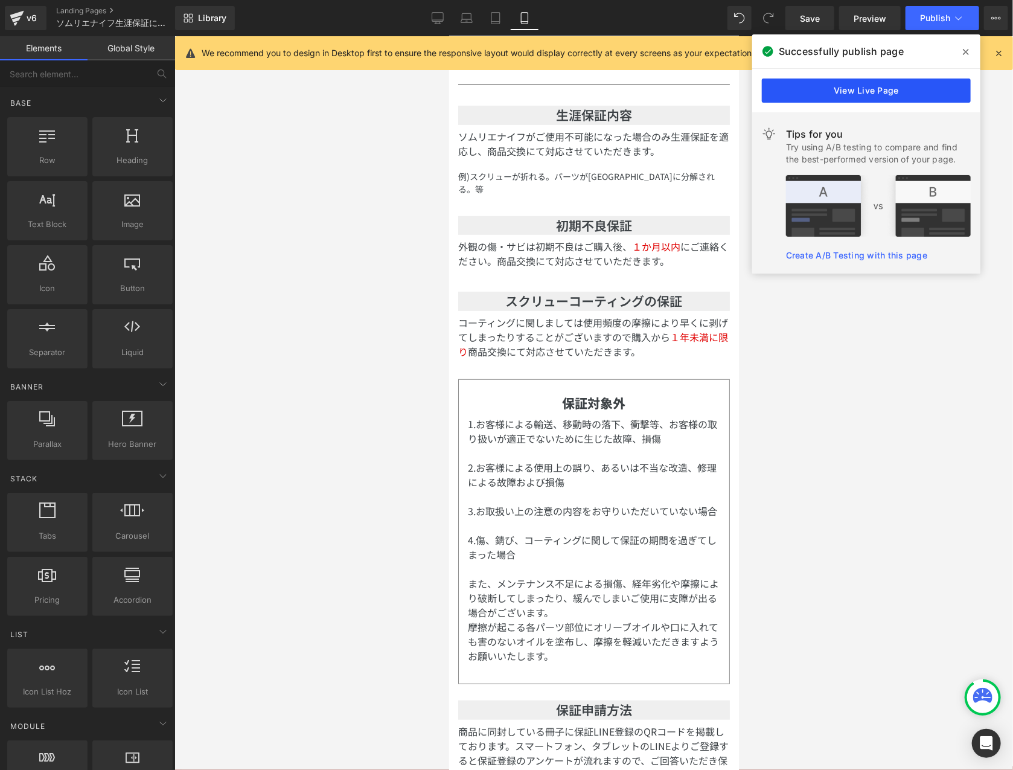
click at [861, 94] on link "View Live Page" at bounding box center [866, 90] width 209 height 24
